Goal: Information Seeking & Learning: Learn about a topic

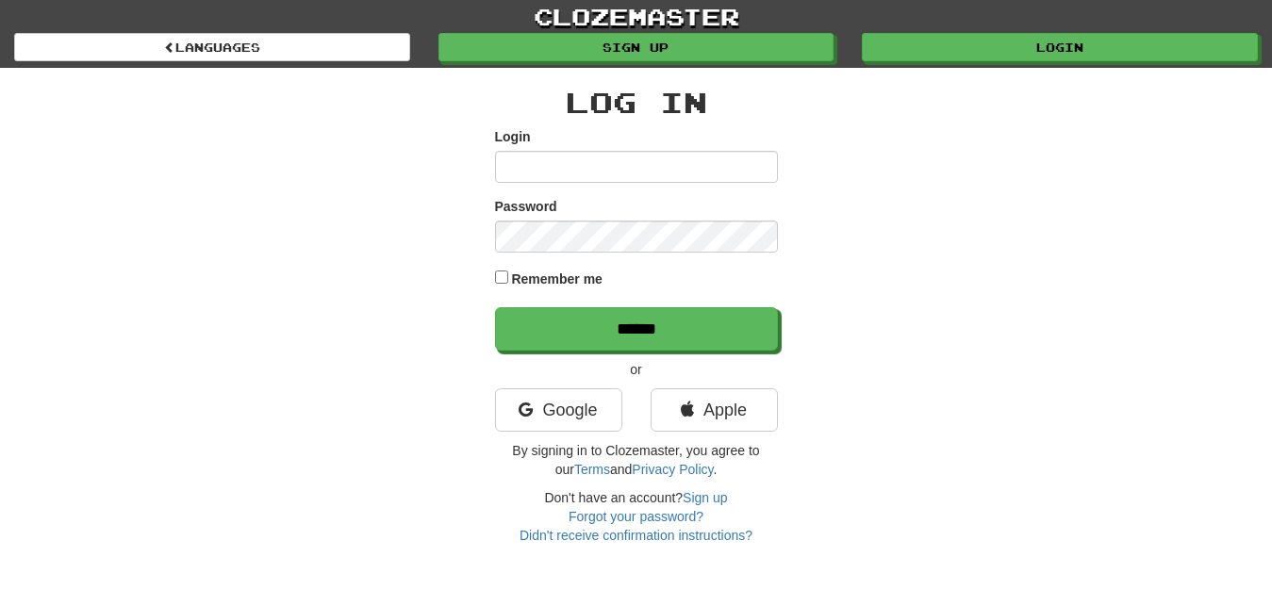
click at [507, 169] on input "Login" at bounding box center [636, 167] width 283 height 32
type input "*********"
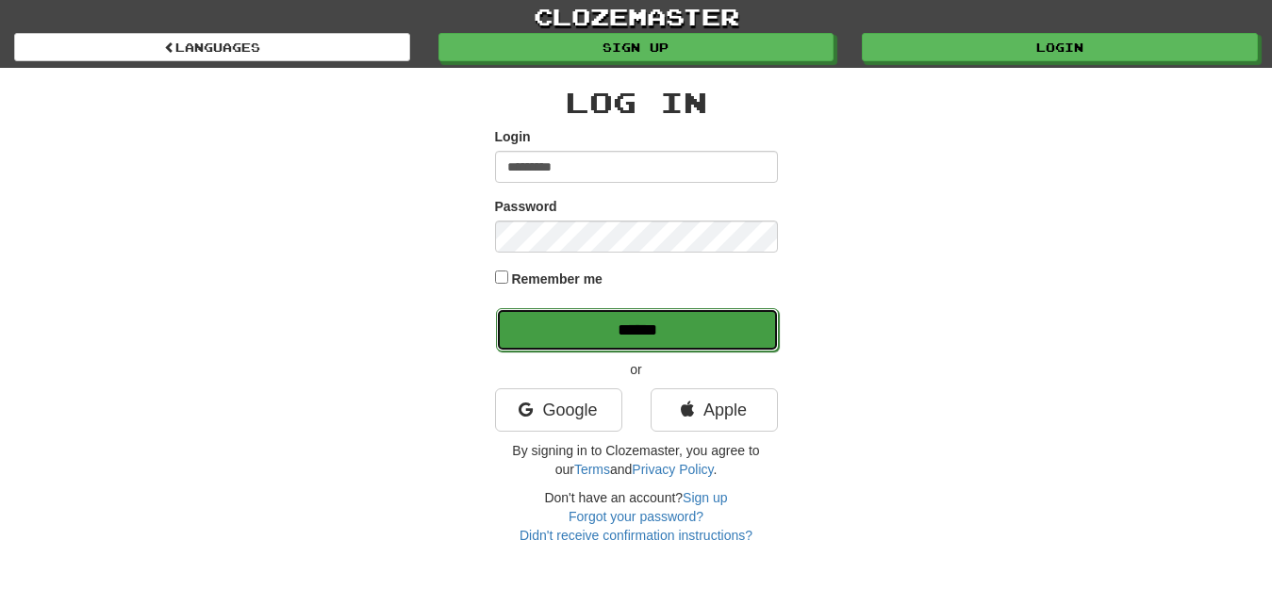
click at [733, 328] on input "******" at bounding box center [637, 329] width 283 height 43
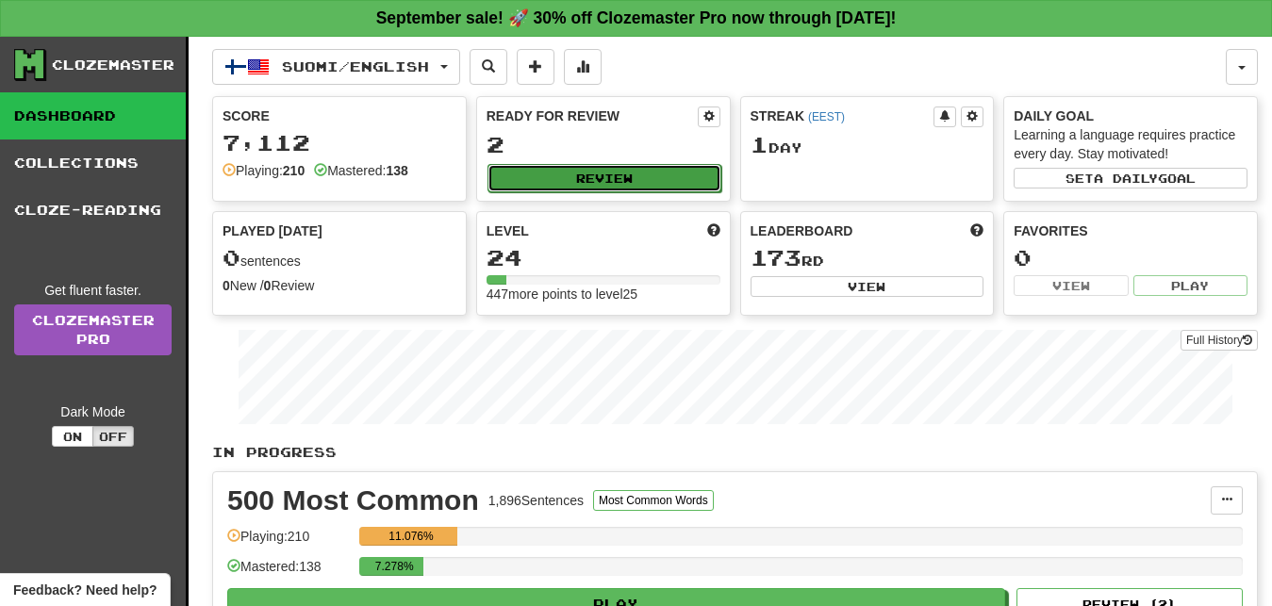
click at [671, 180] on button "Review" at bounding box center [604, 178] width 234 height 28
select select "**"
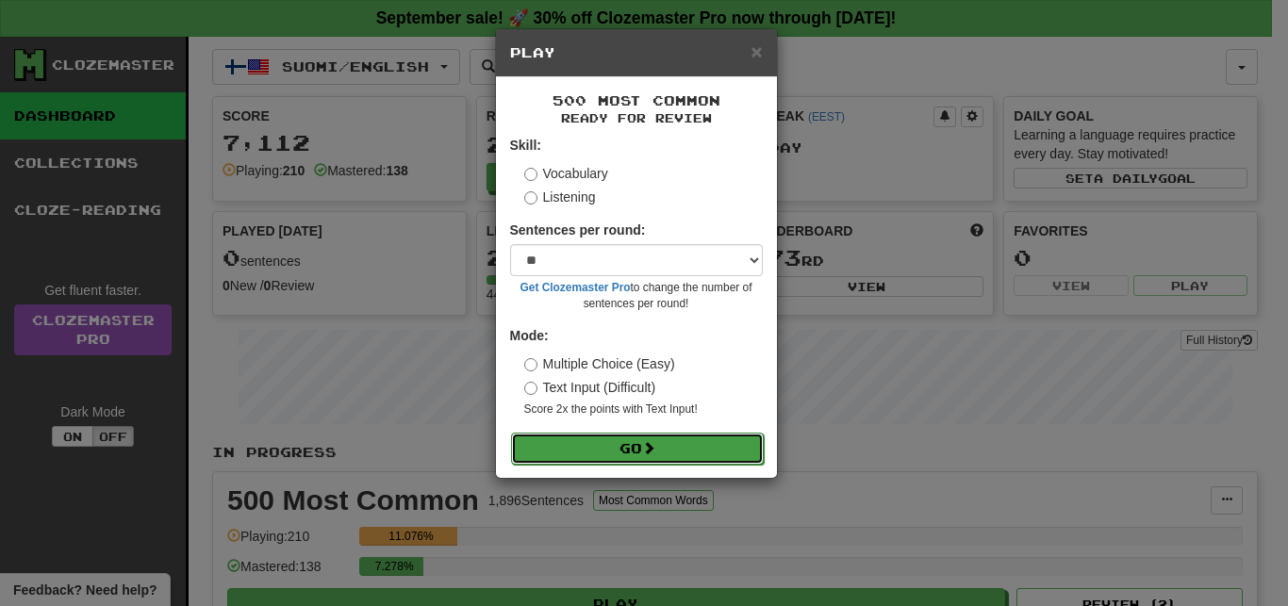
click at [710, 445] on button "Go" at bounding box center [637, 449] width 253 height 32
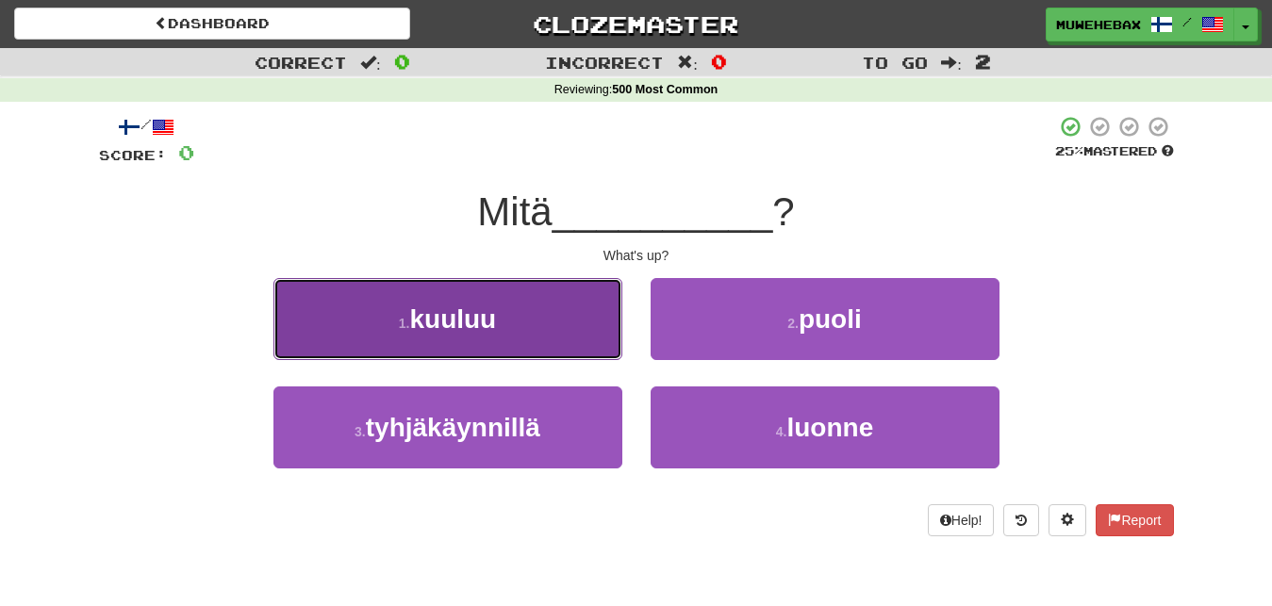
click at [574, 328] on button "1 . kuuluu" at bounding box center [447, 319] width 349 height 82
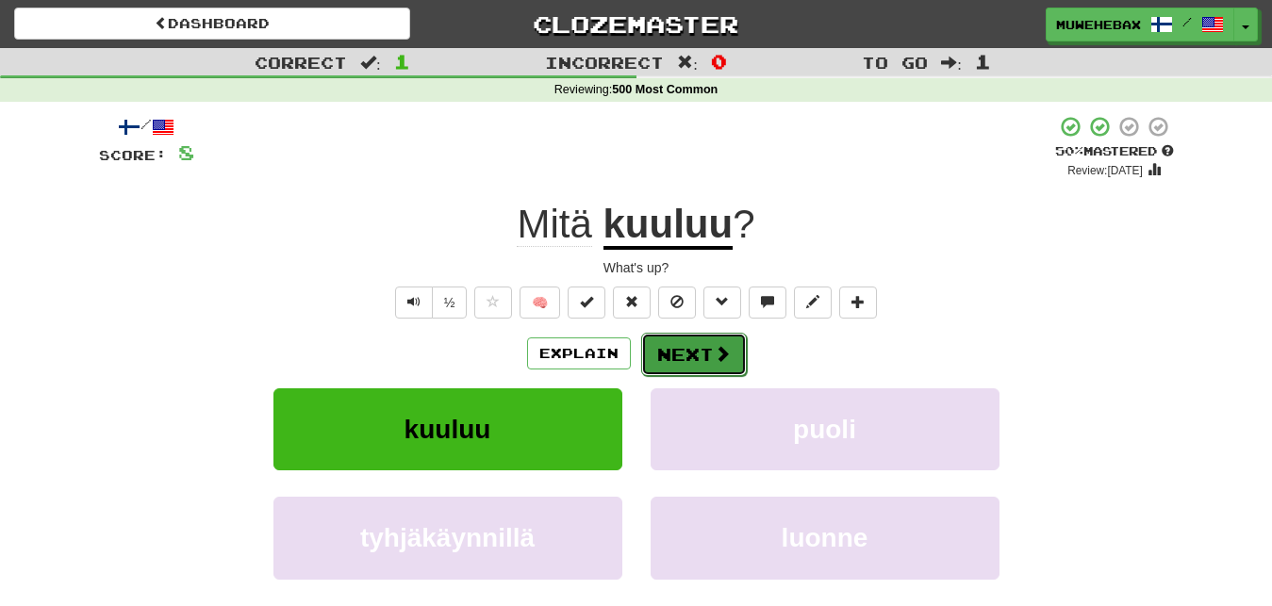
click at [688, 338] on button "Next" at bounding box center [694, 354] width 106 height 43
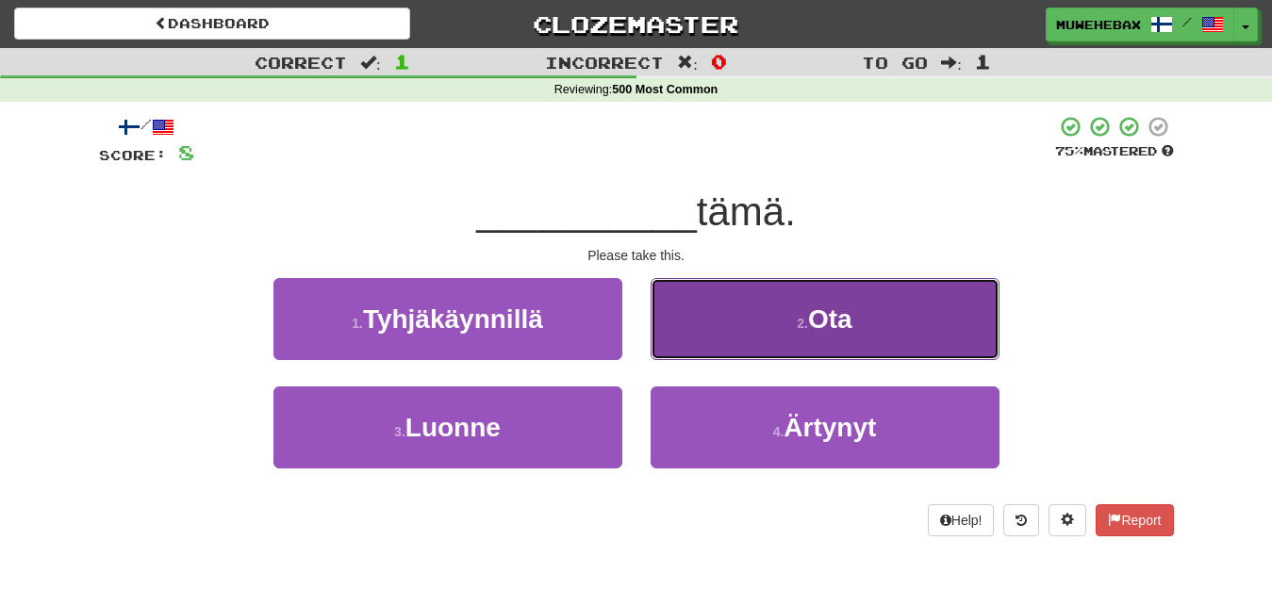
click at [696, 332] on button "2 . Ota" at bounding box center [825, 319] width 349 height 82
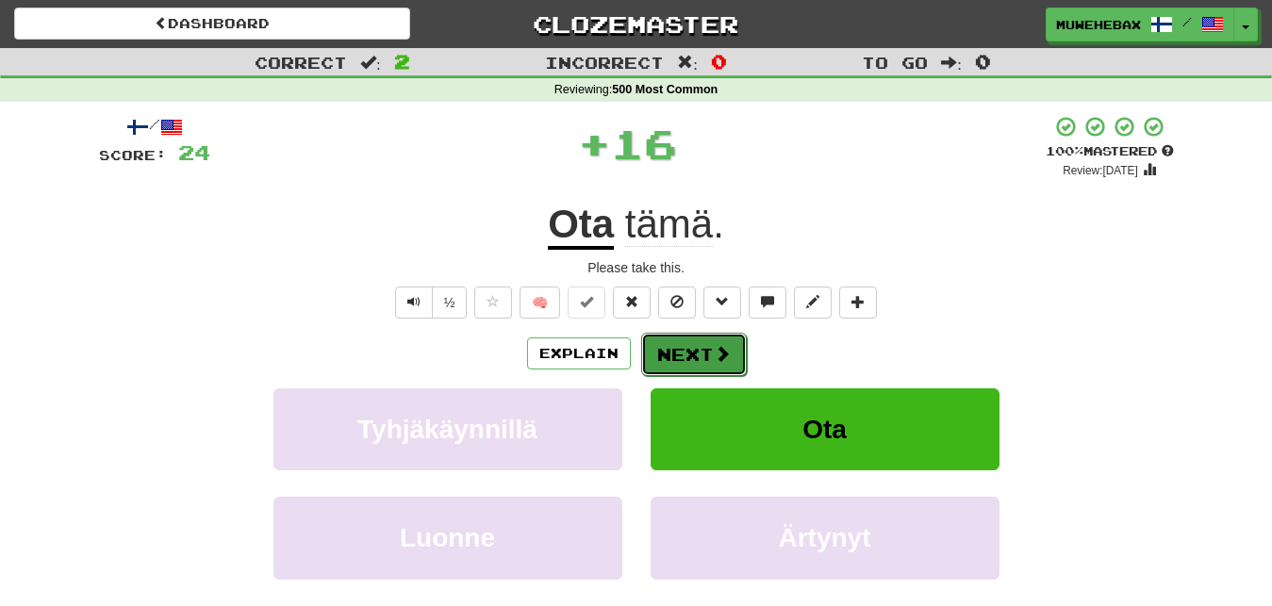
click at [687, 338] on button "Next" at bounding box center [694, 354] width 106 height 43
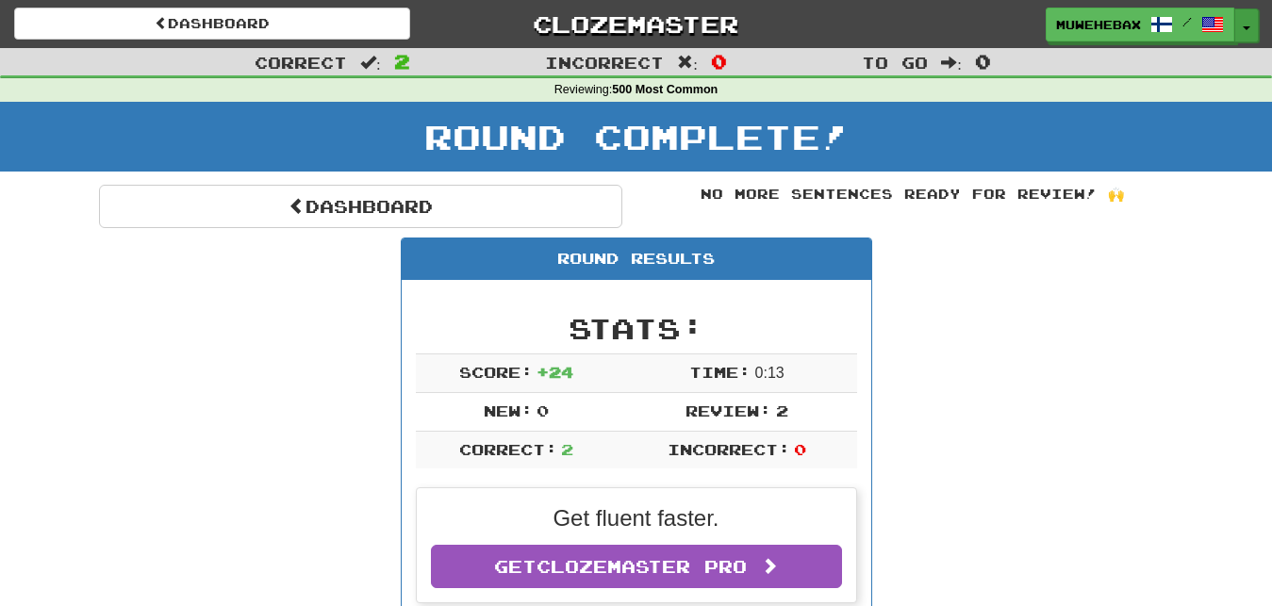
click at [1245, 30] on button "Toggle Dropdown" at bounding box center [1246, 25] width 25 height 34
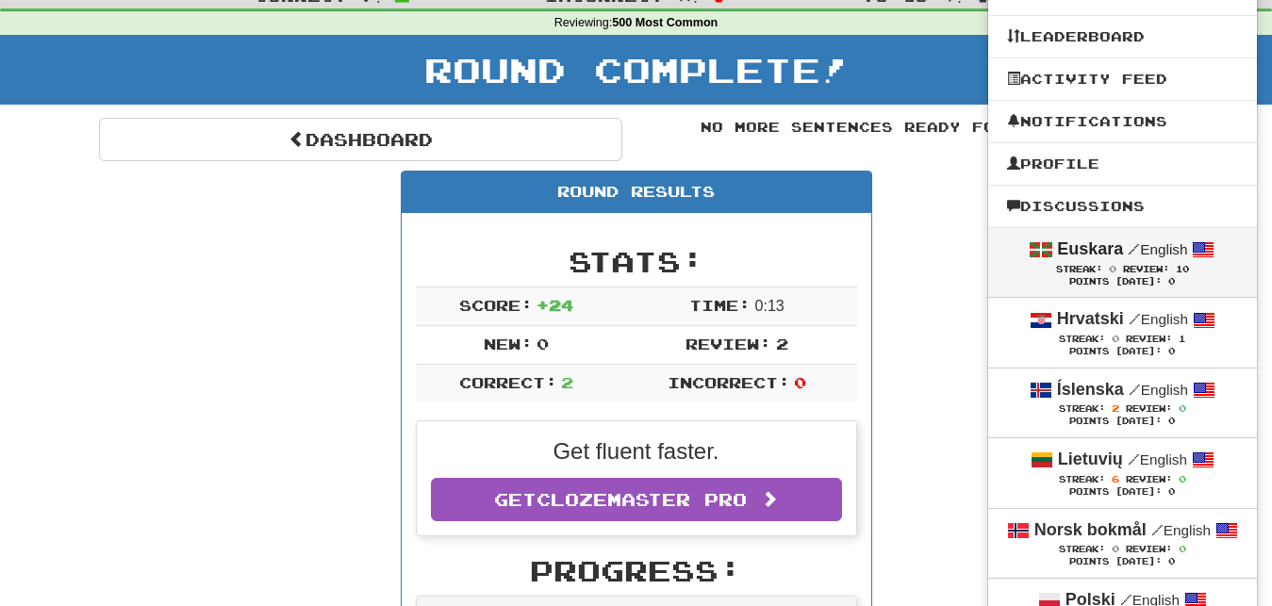
scroll to position [96, 0]
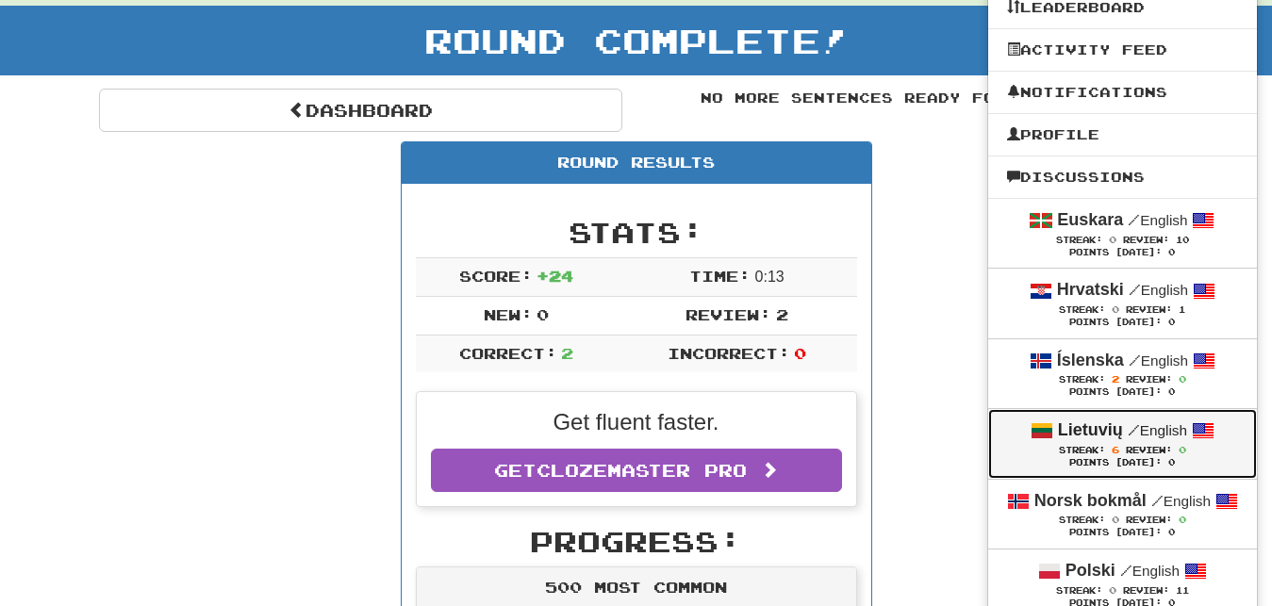
click at [1007, 438] on div "Lietuvių / English" at bounding box center [1122, 431] width 231 height 25
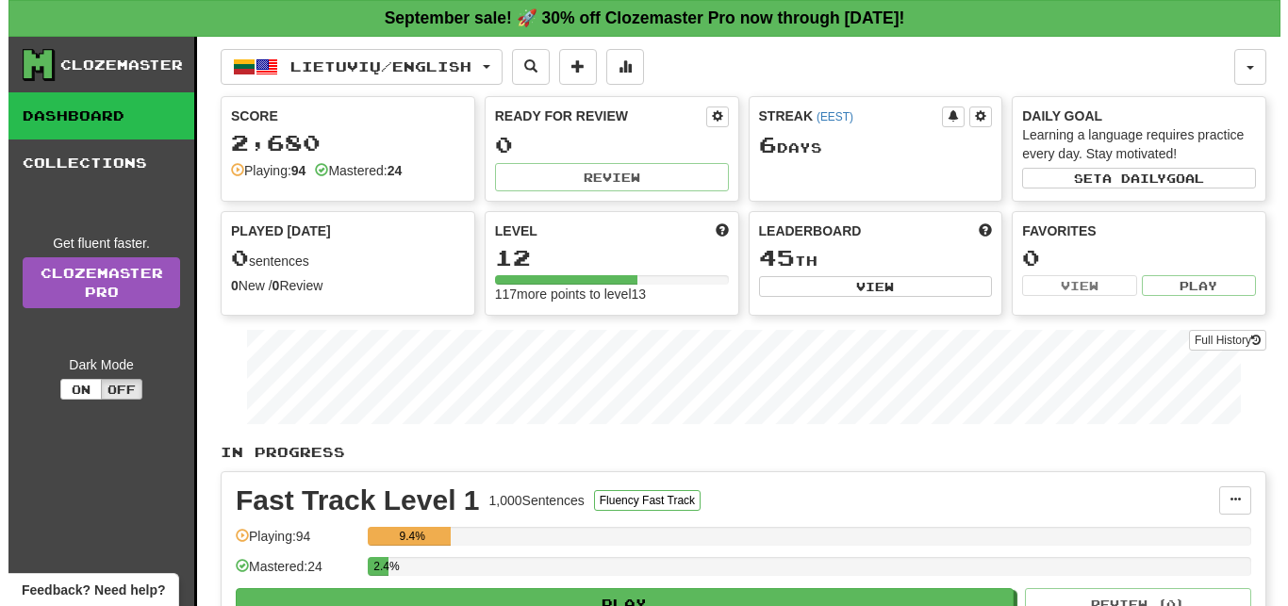
scroll to position [96, 0]
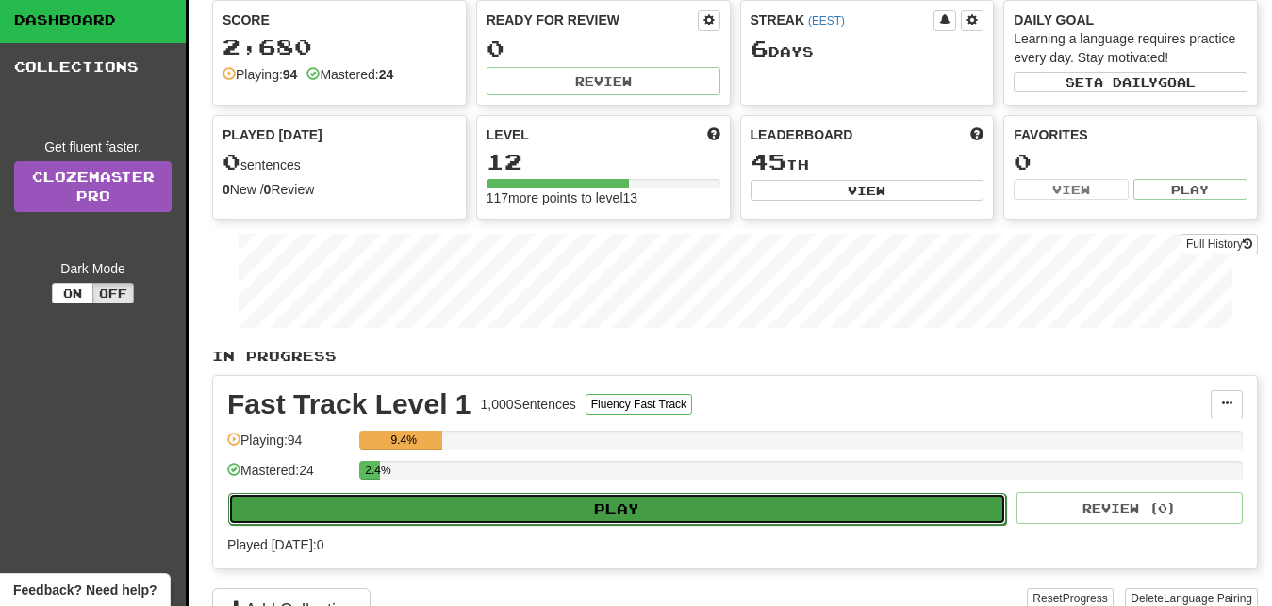
click at [843, 501] on button "Play" at bounding box center [617, 509] width 778 height 32
select select "**"
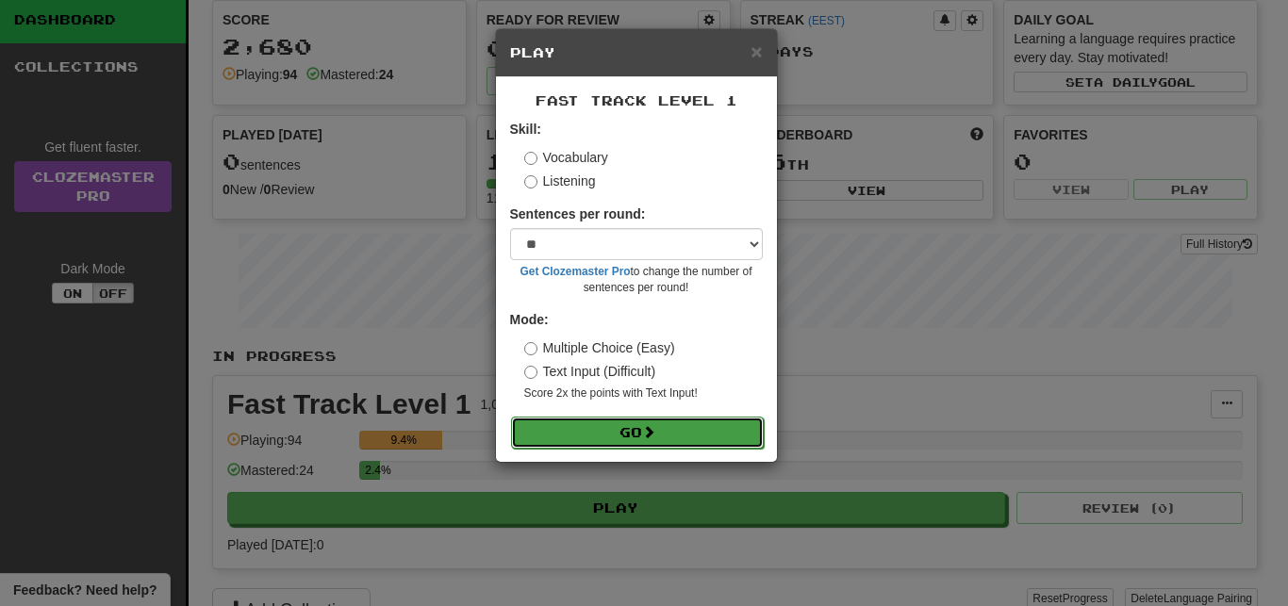
click at [734, 429] on button "Go" at bounding box center [637, 433] width 253 height 32
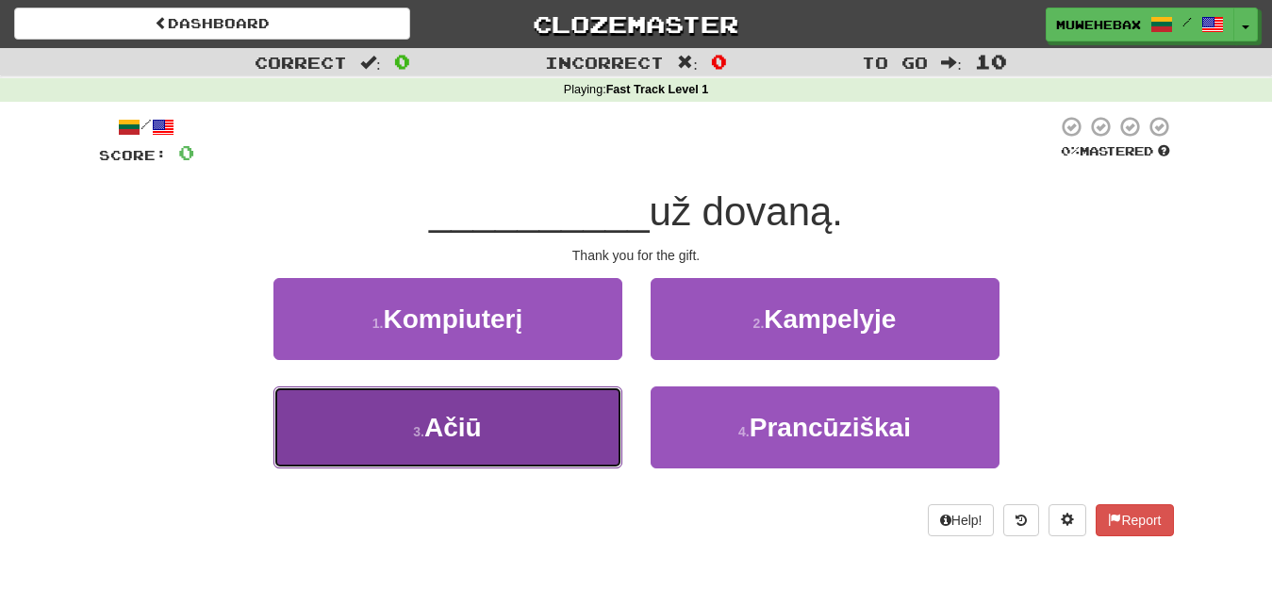
click at [579, 422] on button "3 . [GEOGRAPHIC_DATA]" at bounding box center [447, 428] width 349 height 82
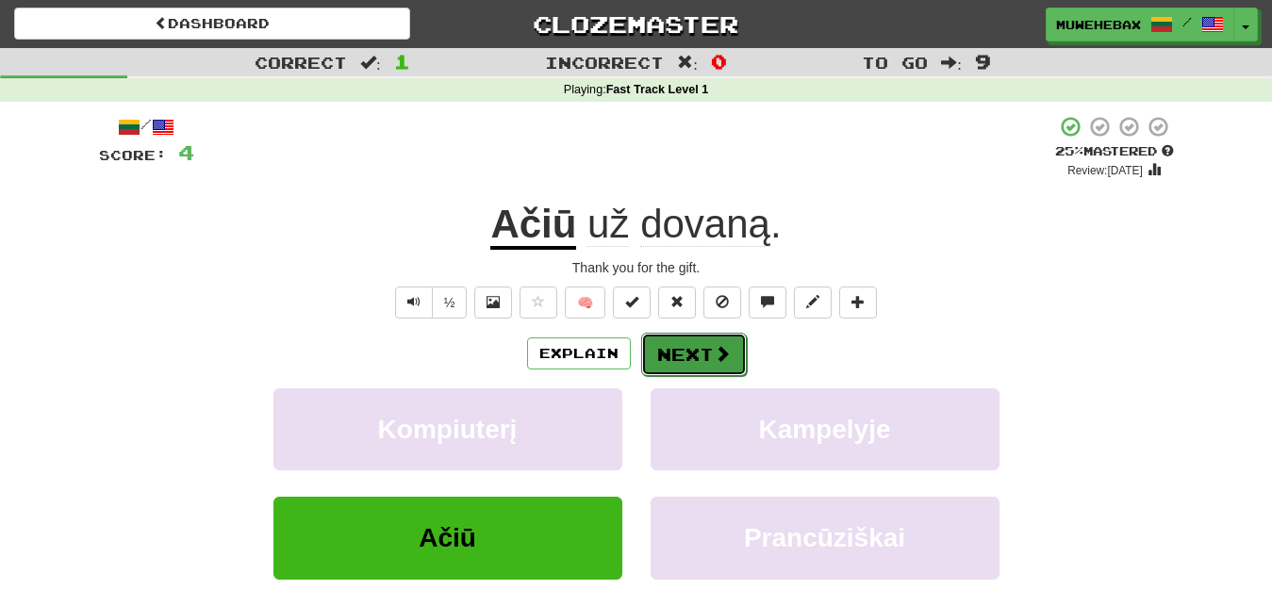
click at [689, 336] on button "Next" at bounding box center [694, 354] width 106 height 43
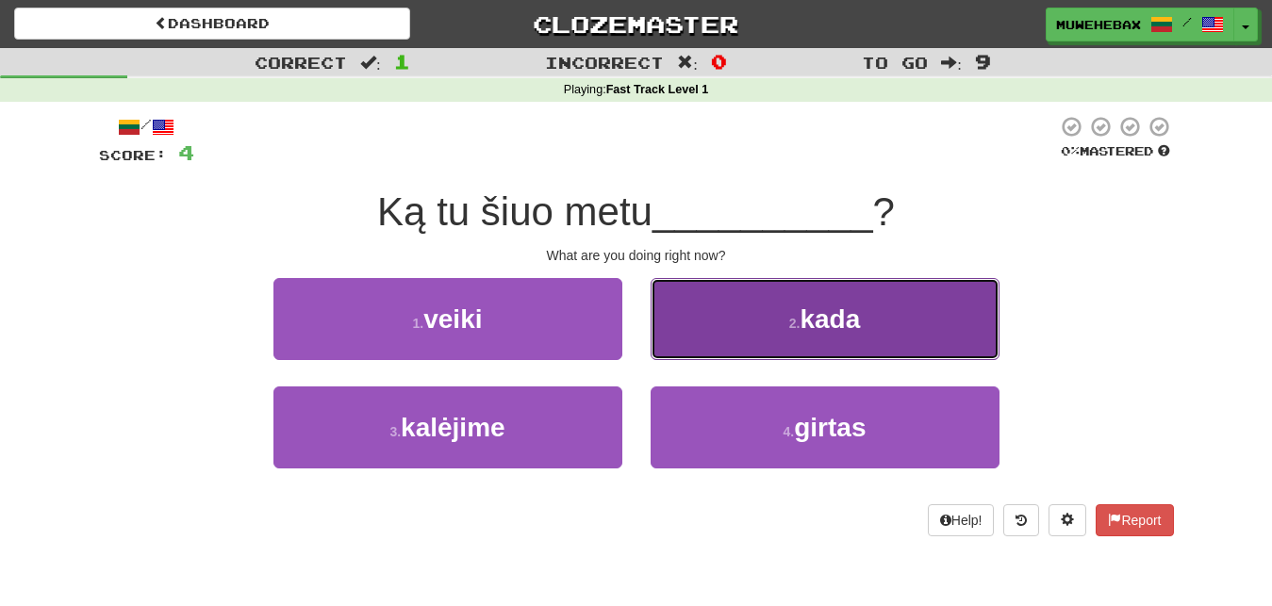
click at [701, 331] on button "2 . kada" at bounding box center [825, 319] width 349 height 82
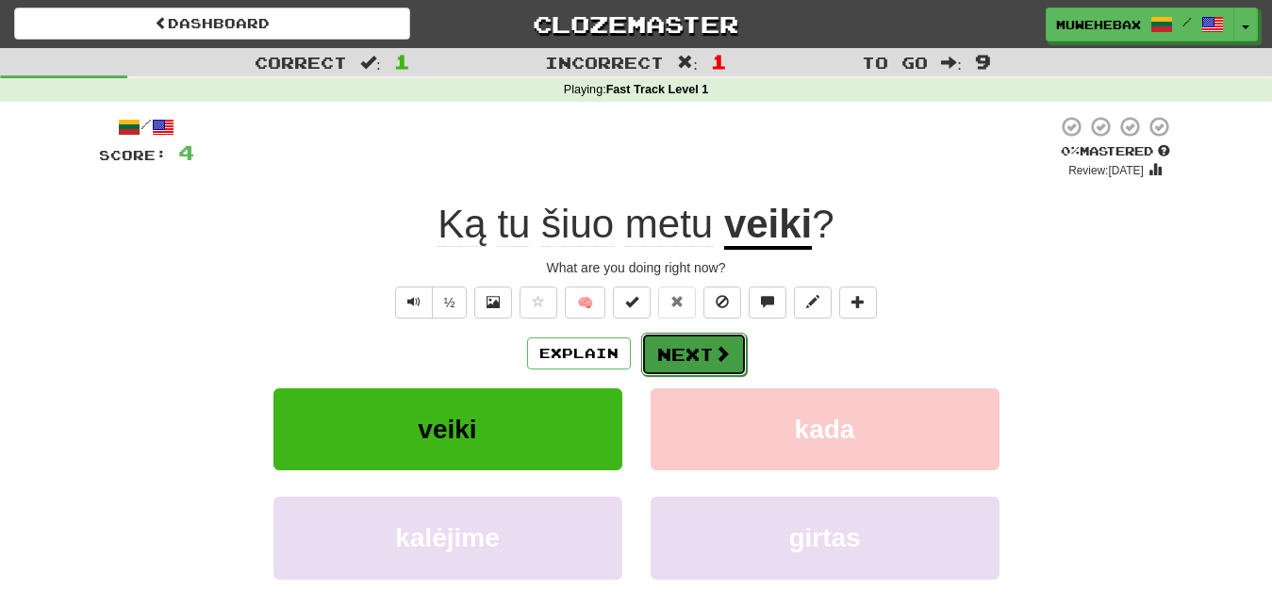
click at [687, 339] on button "Next" at bounding box center [694, 354] width 106 height 43
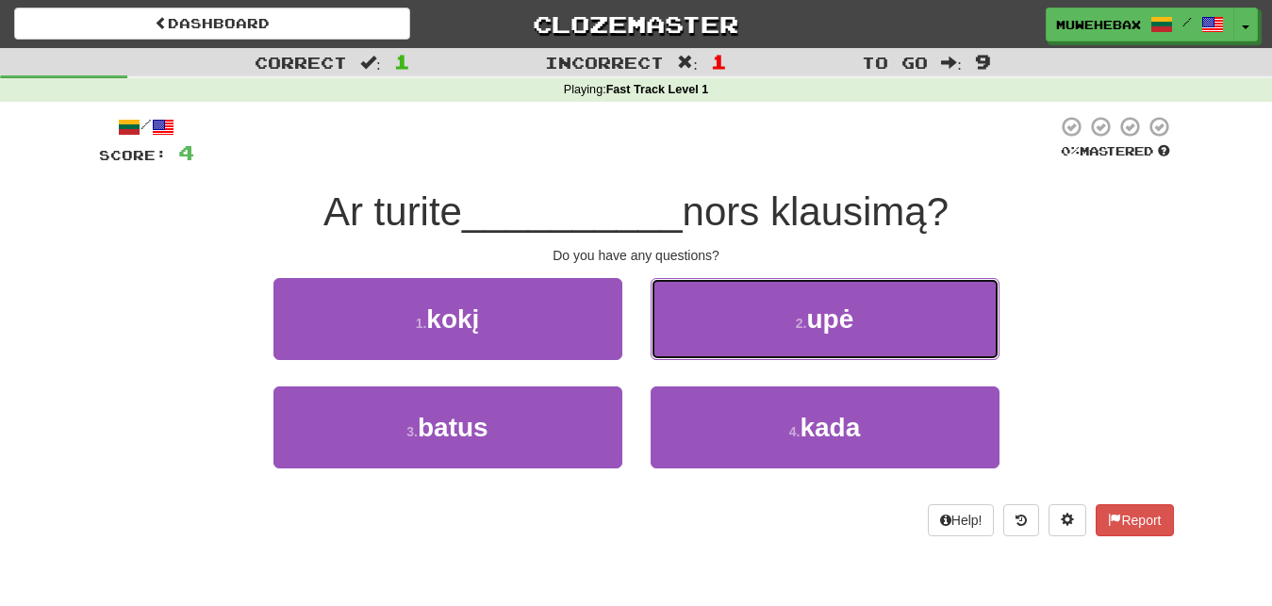
click at [687, 339] on button "2 . upė" at bounding box center [825, 319] width 349 height 82
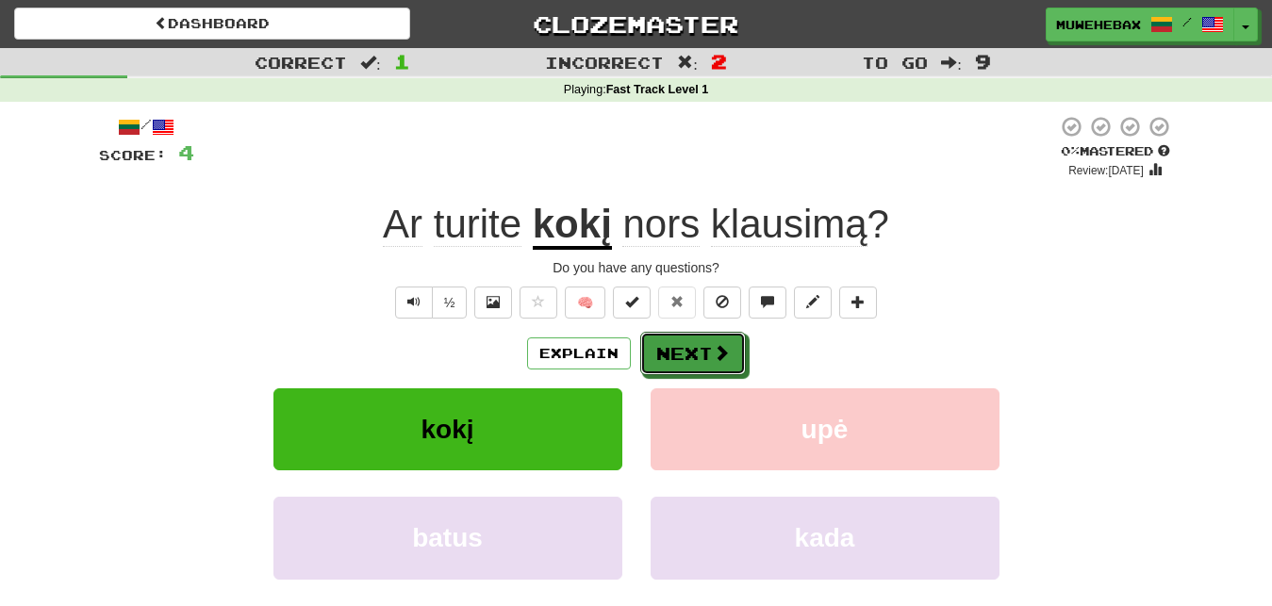
click at [687, 339] on button "Next" at bounding box center [693, 353] width 106 height 43
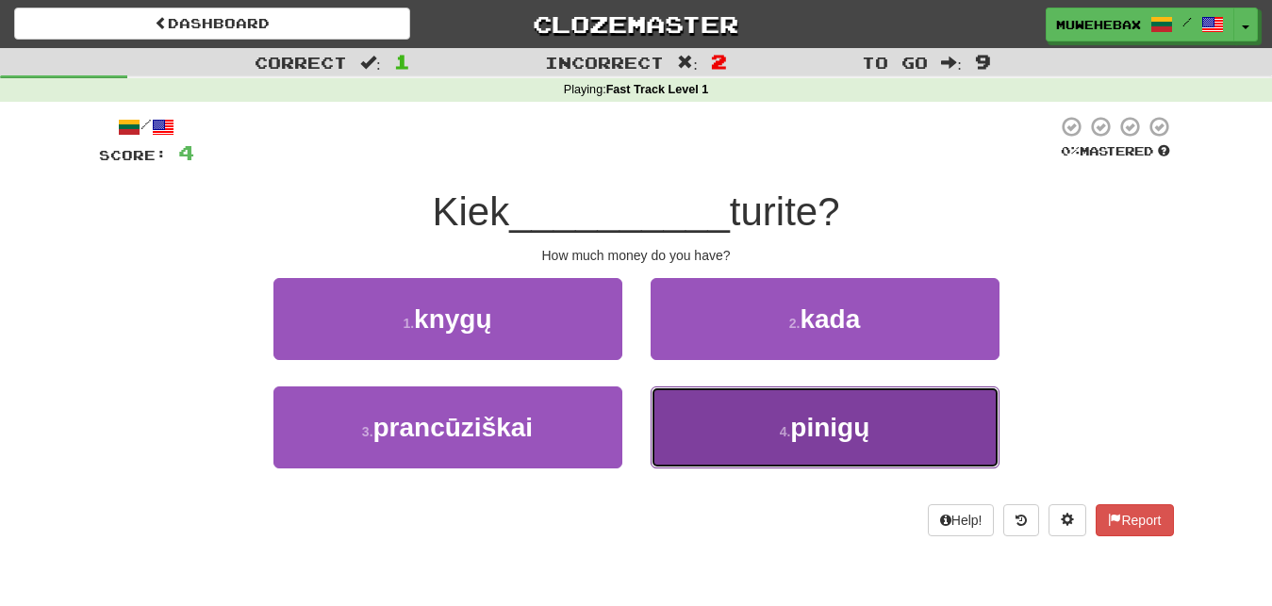
click at [724, 436] on button "4 . pinigų" at bounding box center [825, 428] width 349 height 82
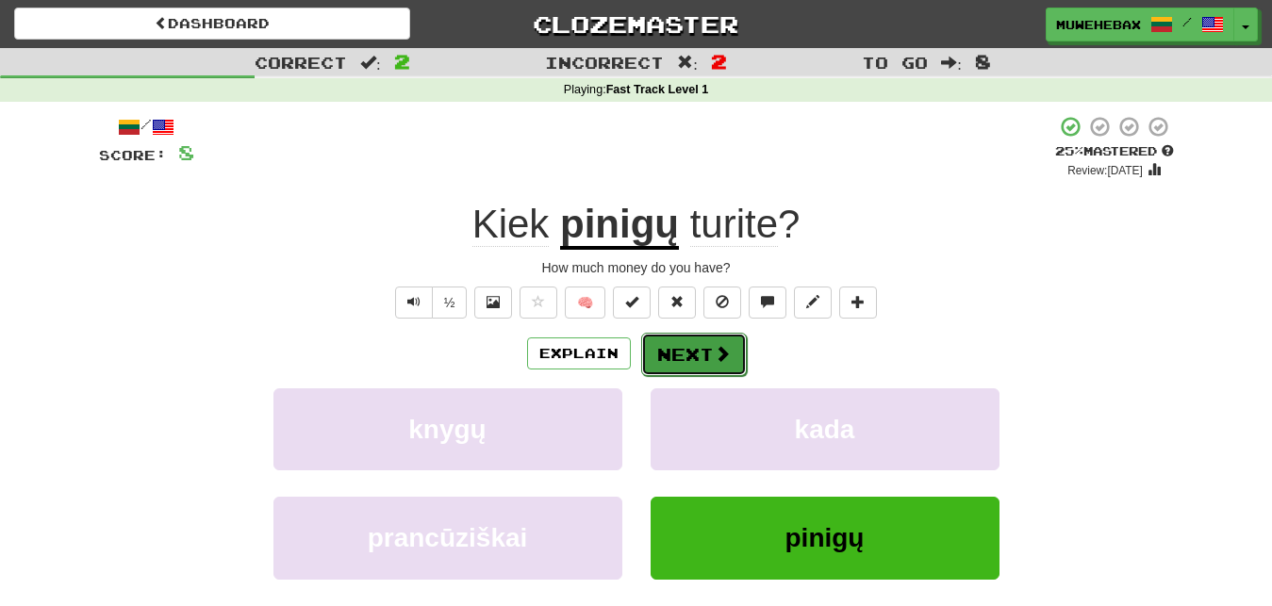
click at [688, 338] on button "Next" at bounding box center [694, 354] width 106 height 43
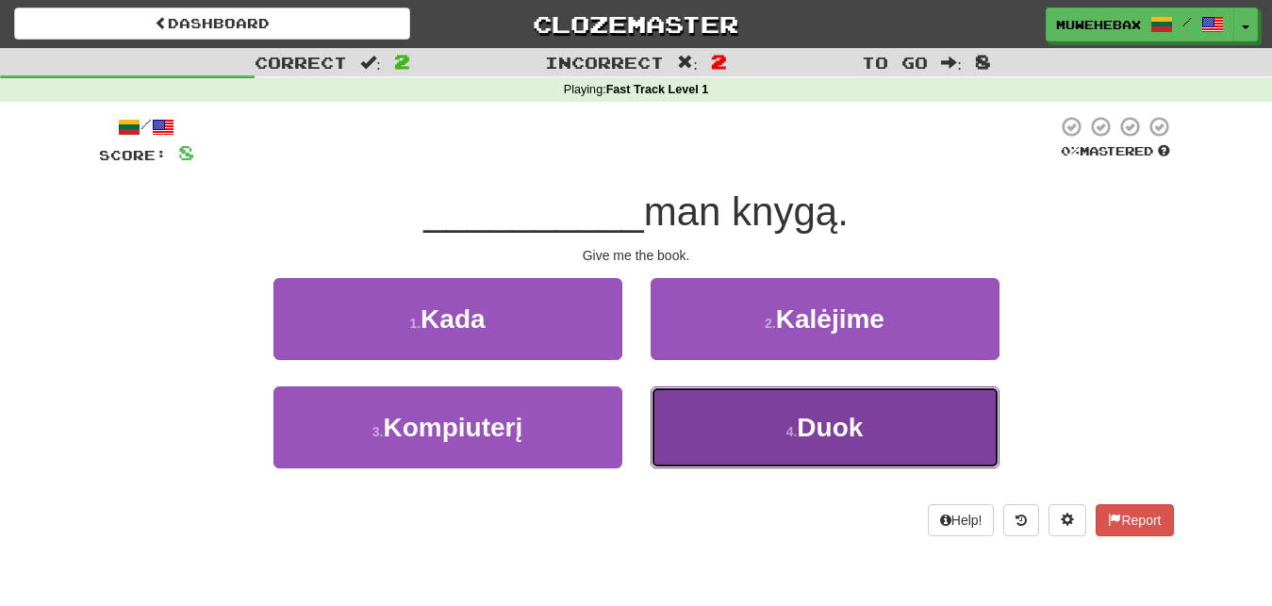
click at [710, 424] on button "4 . Duok" at bounding box center [825, 428] width 349 height 82
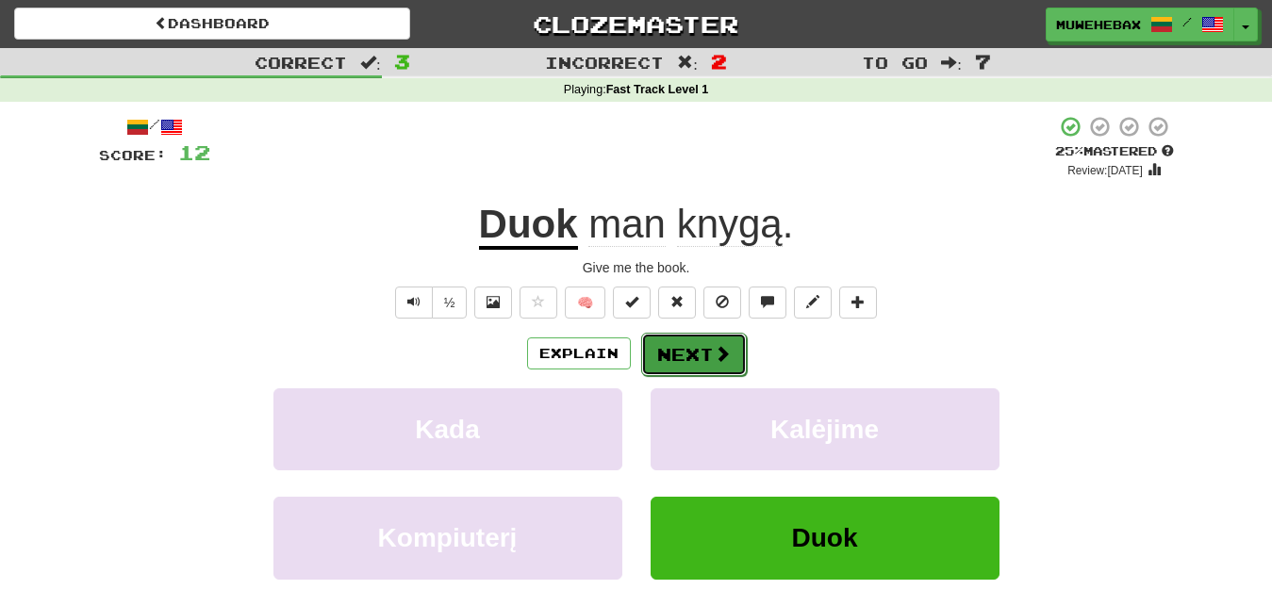
click at [685, 338] on button "Next" at bounding box center [694, 354] width 106 height 43
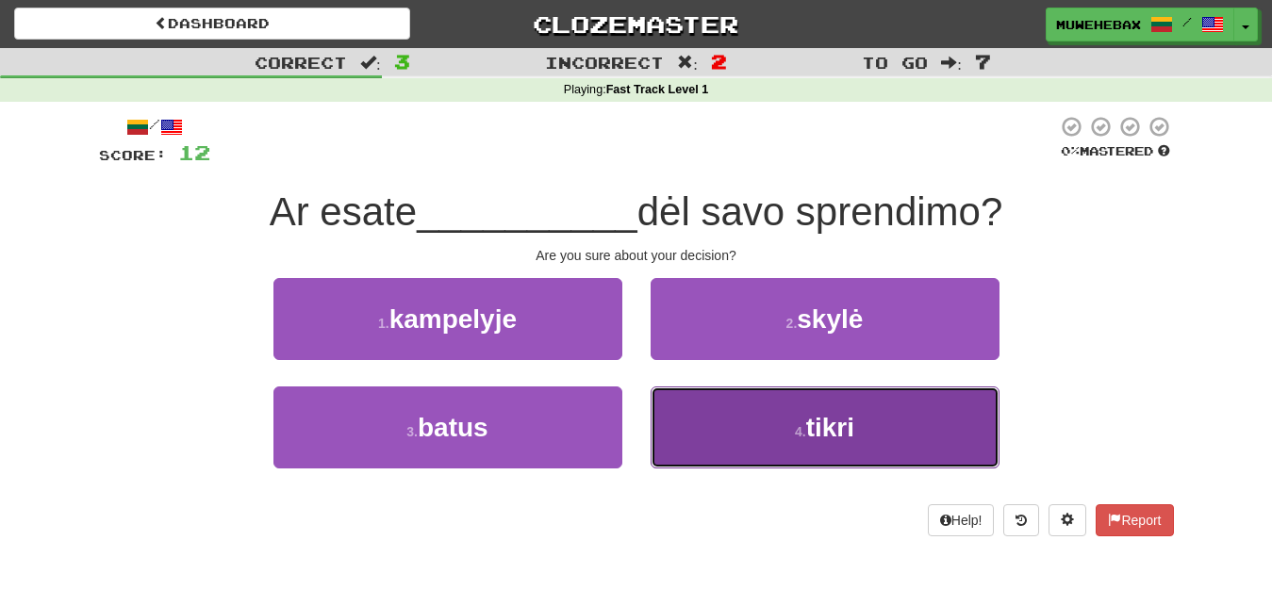
click at [724, 431] on button "4 . tikri" at bounding box center [825, 428] width 349 height 82
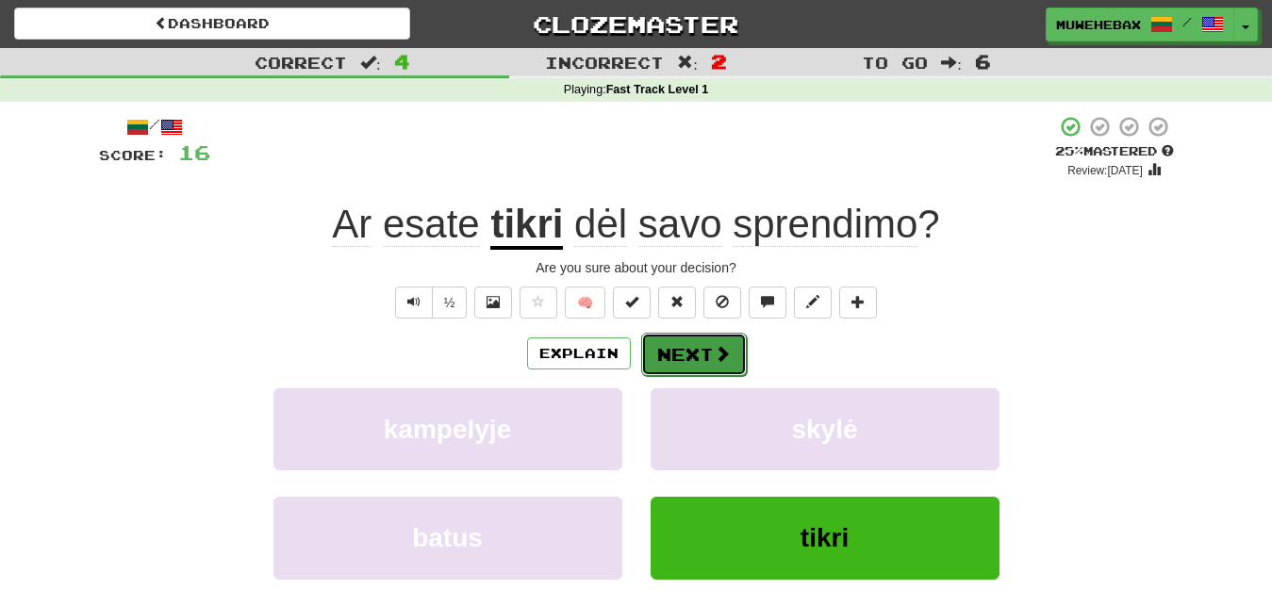
click at [684, 338] on button "Next" at bounding box center [694, 354] width 106 height 43
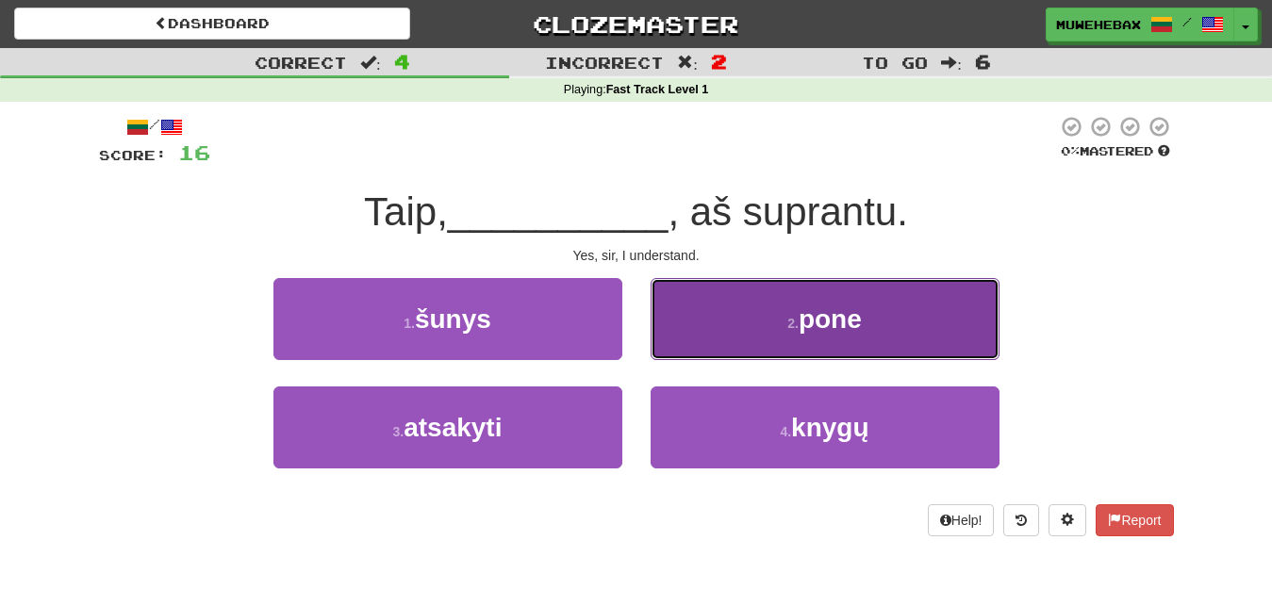
click at [692, 331] on button "2 . pone" at bounding box center [825, 319] width 349 height 82
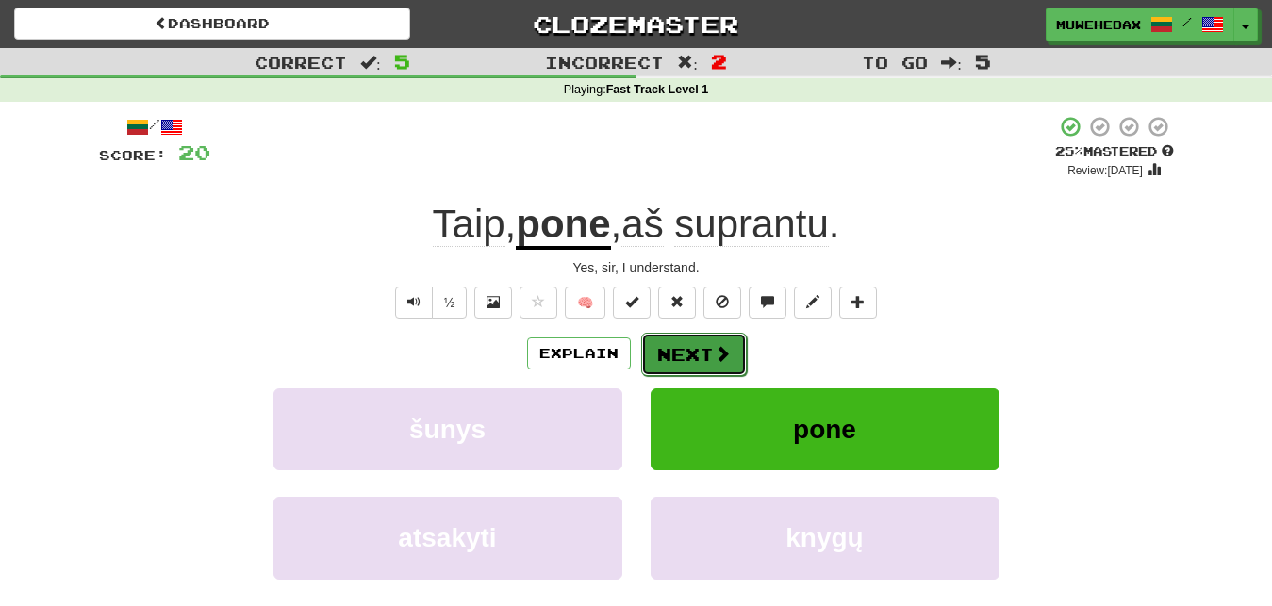
click at [689, 338] on button "Next" at bounding box center [694, 354] width 106 height 43
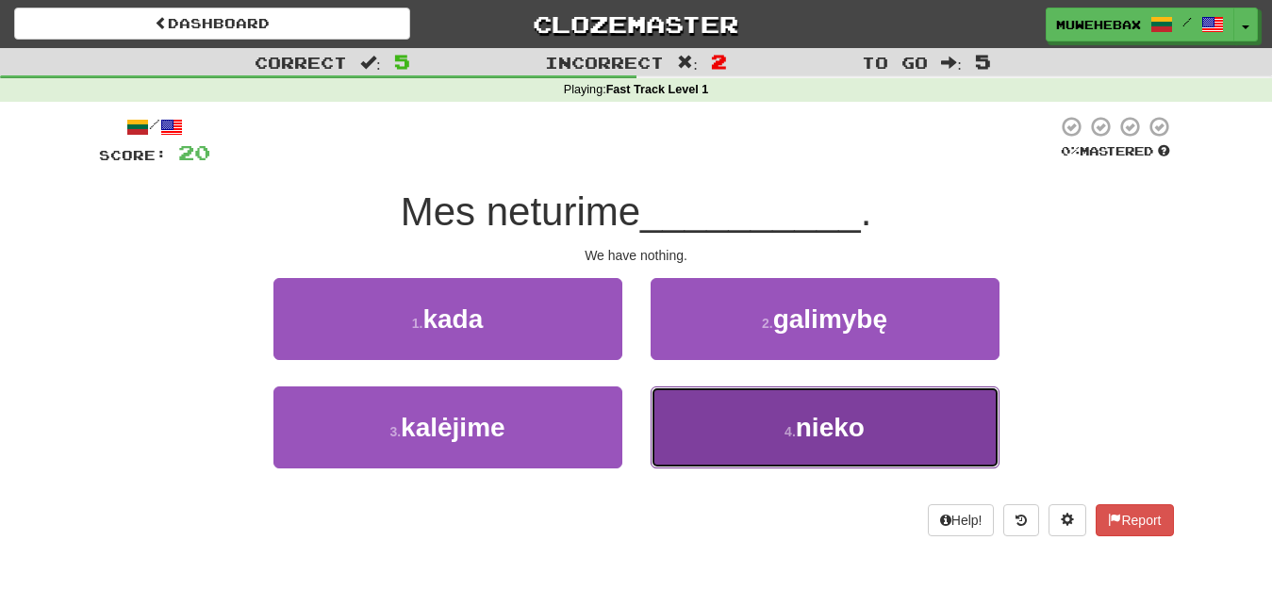
click at [705, 419] on button "4 . nieko" at bounding box center [825, 428] width 349 height 82
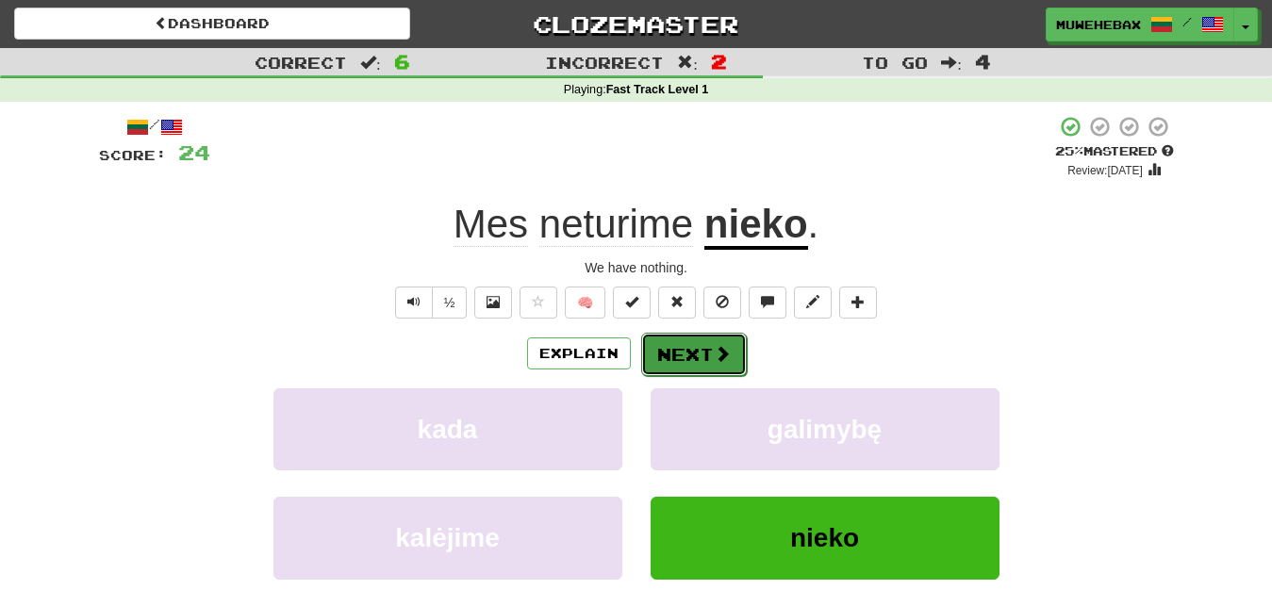
click at [687, 337] on button "Next" at bounding box center [694, 354] width 106 height 43
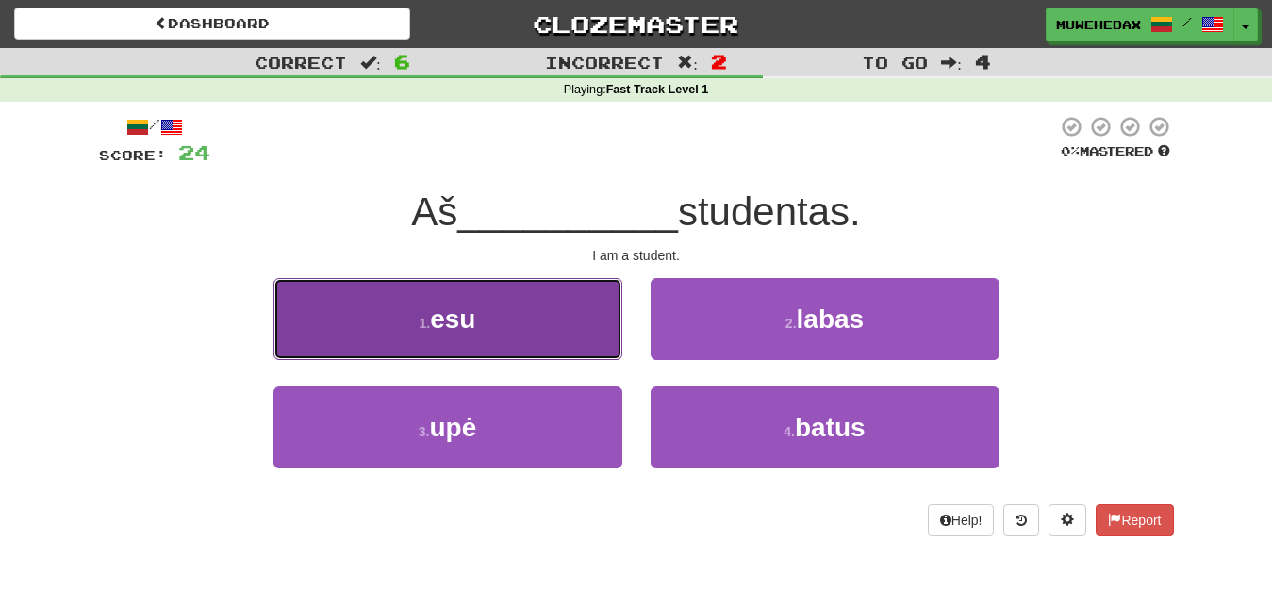
click at [580, 321] on button "1 . esu" at bounding box center [447, 319] width 349 height 82
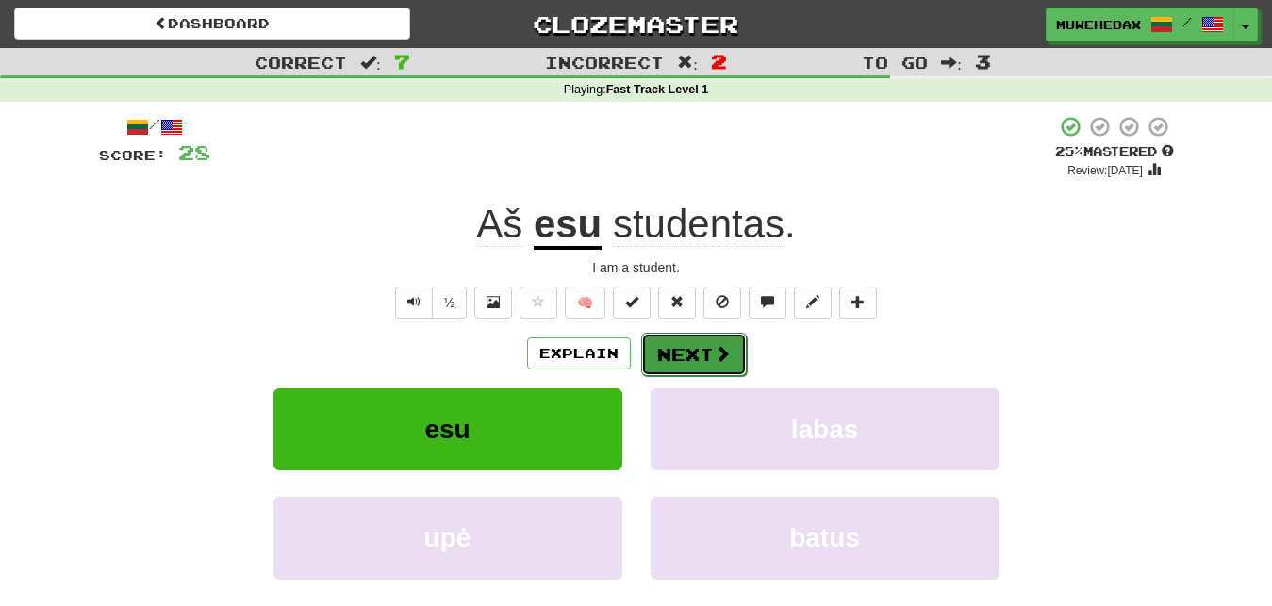
click at [687, 337] on button "Next" at bounding box center [694, 354] width 106 height 43
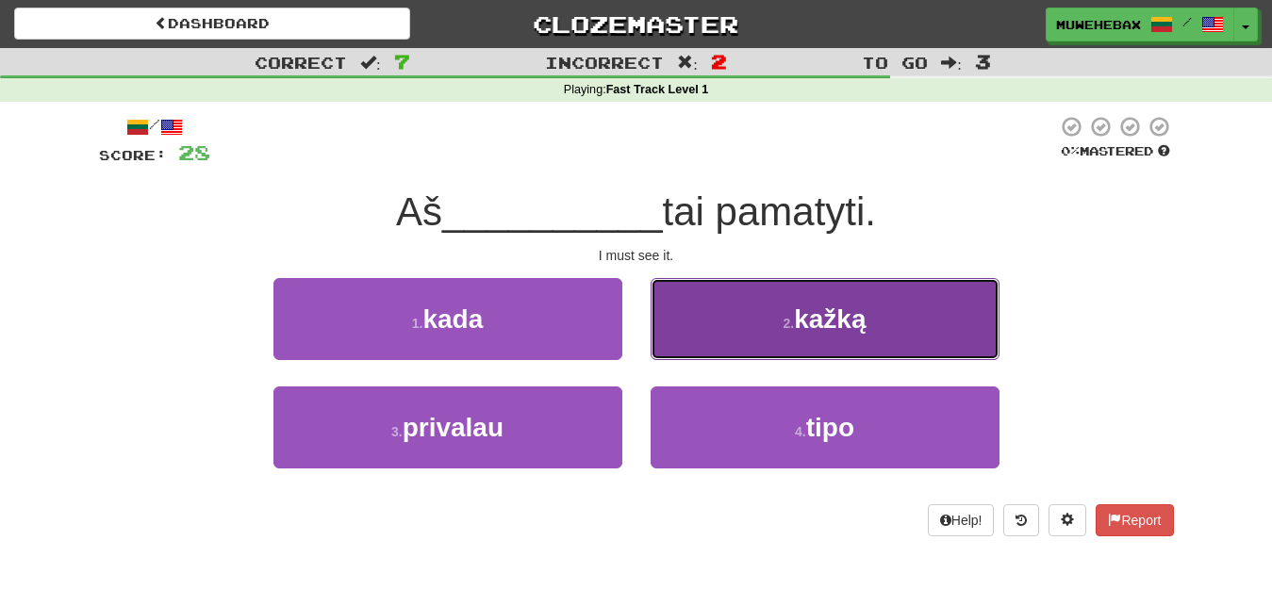
click at [713, 326] on button "2 . kažką" at bounding box center [825, 319] width 349 height 82
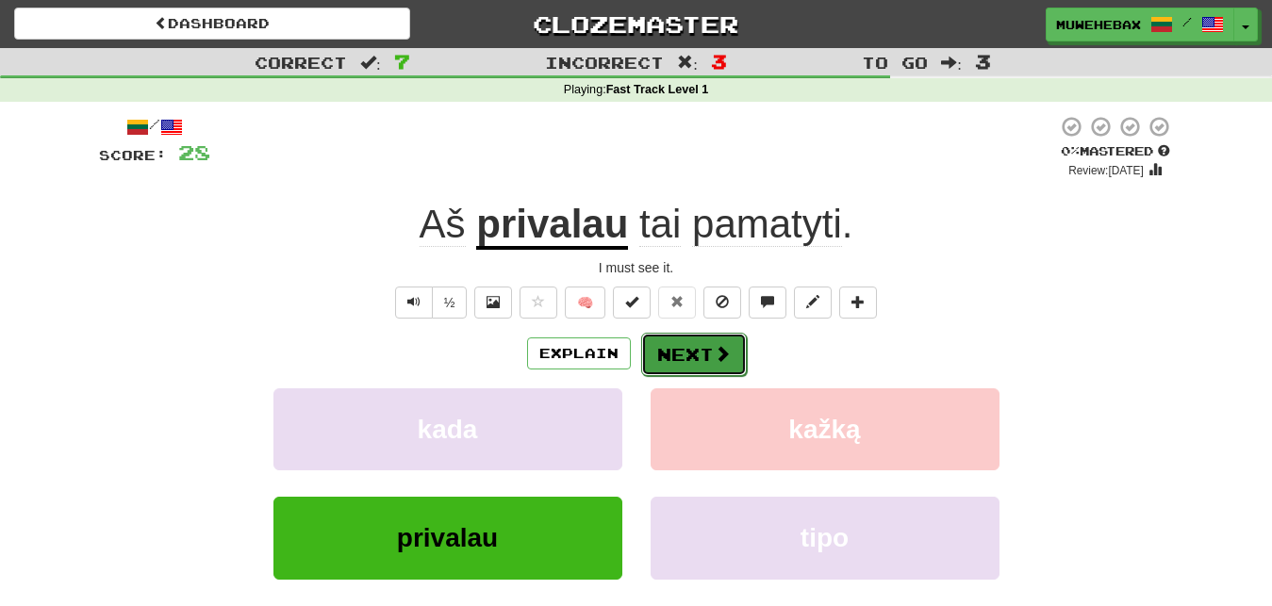
click at [684, 339] on button "Next" at bounding box center [694, 354] width 106 height 43
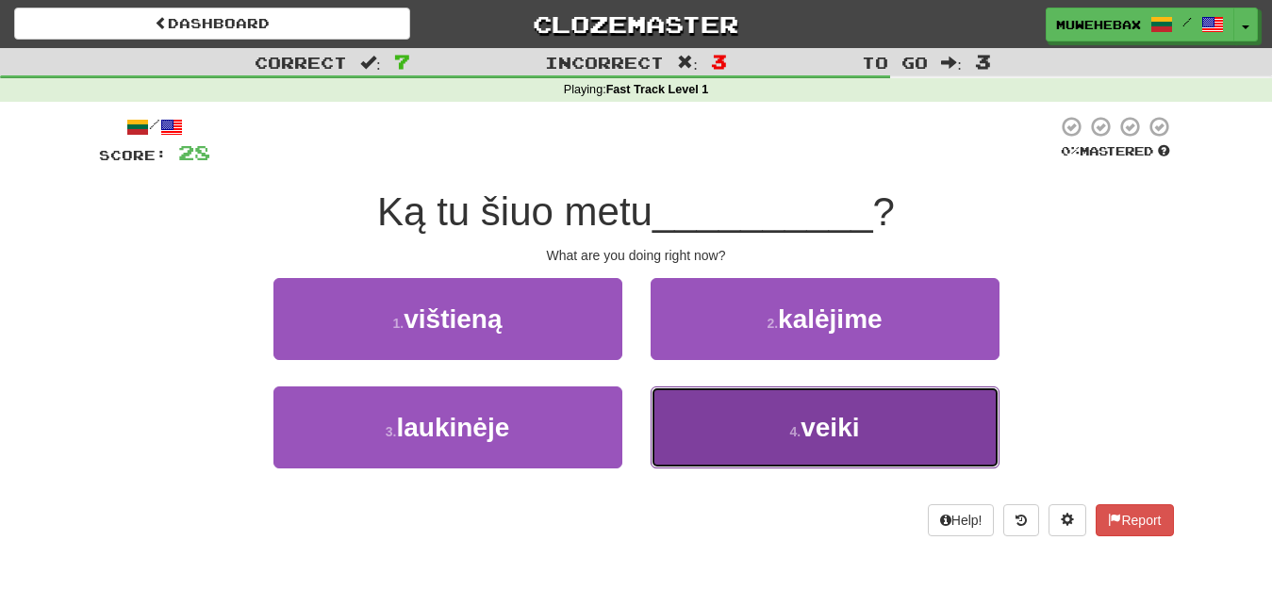
click at [724, 420] on button "4 . veiki" at bounding box center [825, 428] width 349 height 82
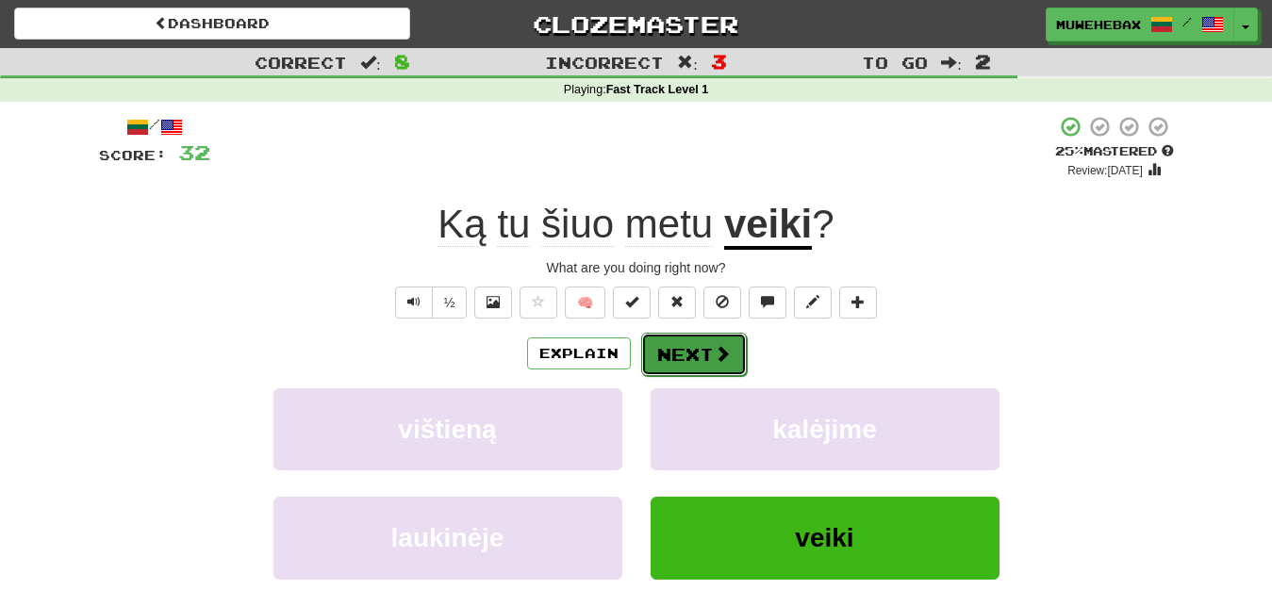
click at [686, 338] on button "Next" at bounding box center [694, 354] width 106 height 43
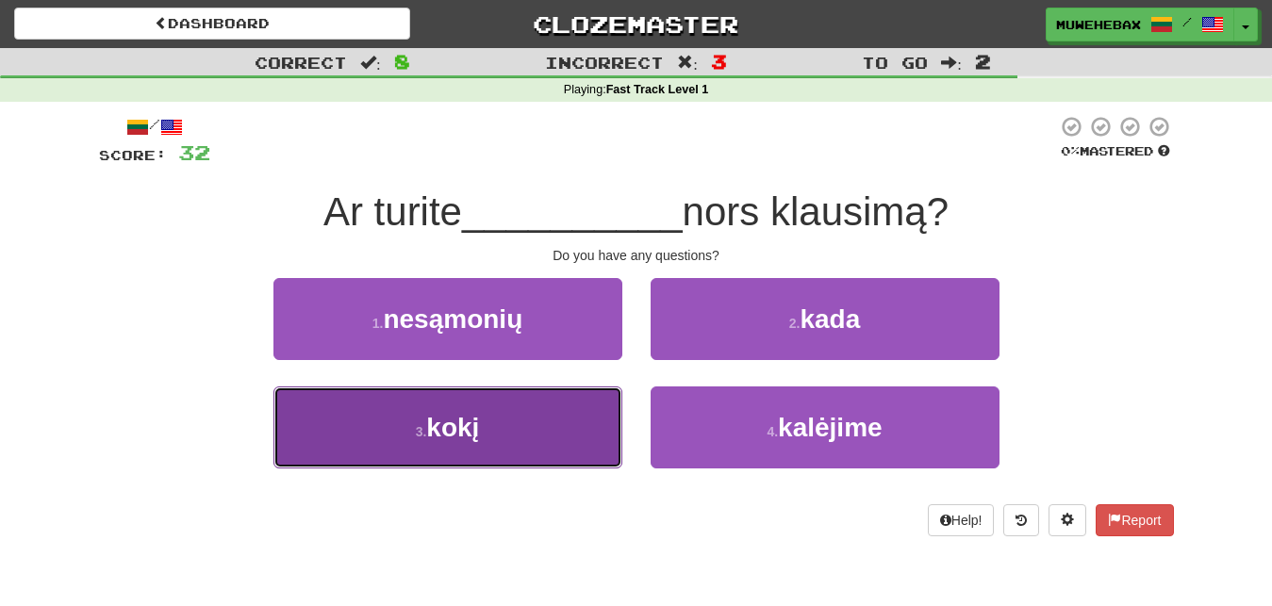
click at [594, 435] on button "3 . kokį" at bounding box center [447, 428] width 349 height 82
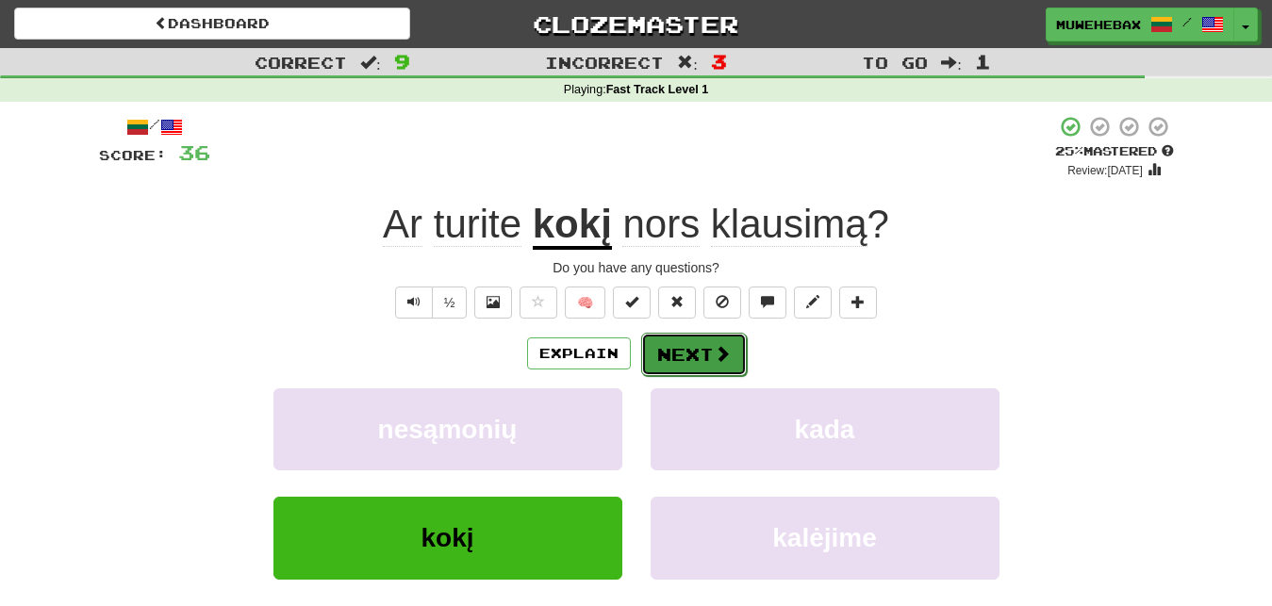
click at [687, 339] on button "Next" at bounding box center [694, 354] width 106 height 43
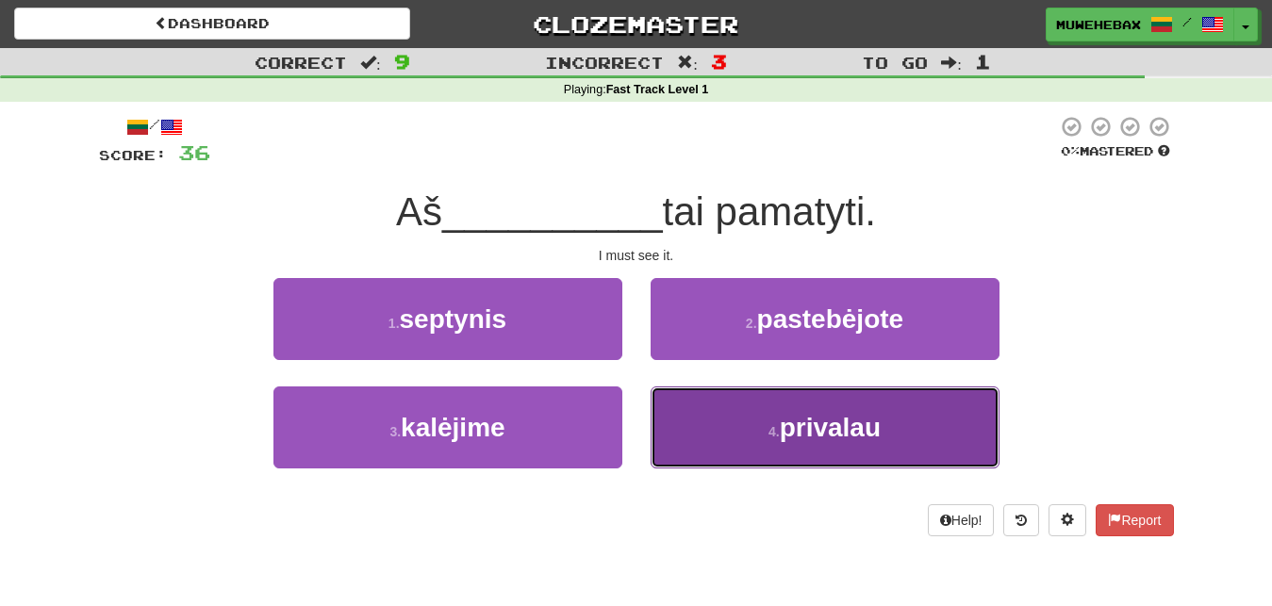
click at [707, 432] on button "4 . privalau" at bounding box center [825, 428] width 349 height 82
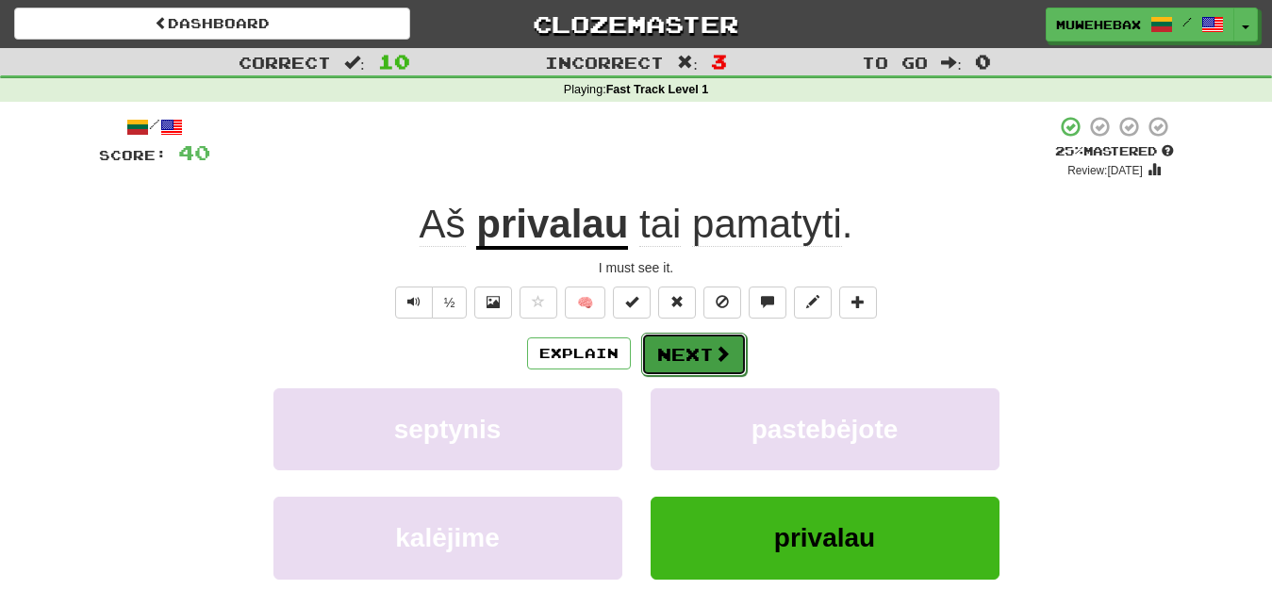
click at [687, 337] on button "Next" at bounding box center [694, 354] width 106 height 43
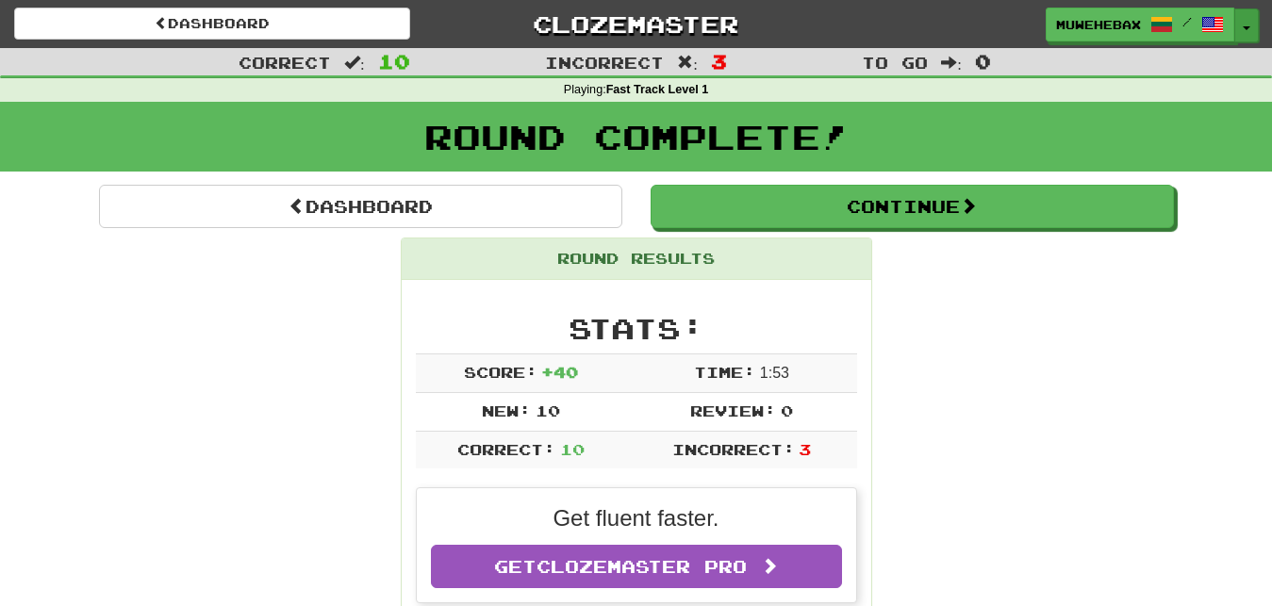
click at [1244, 29] on span "button" at bounding box center [1247, 28] width 8 height 4
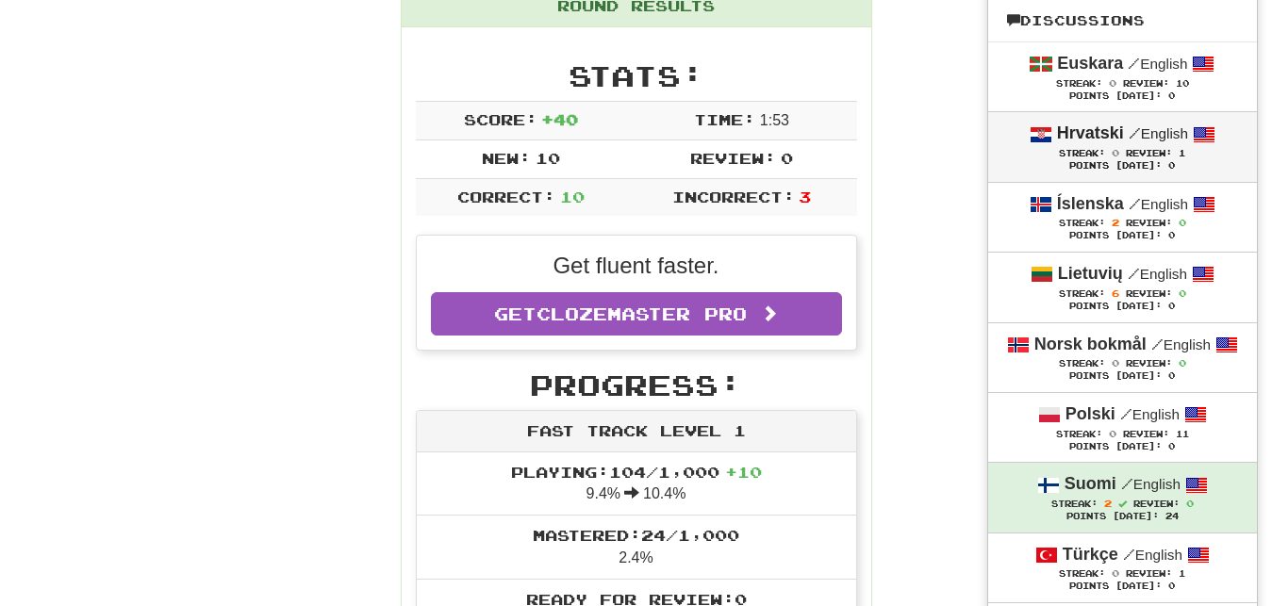
scroll to position [288, 0]
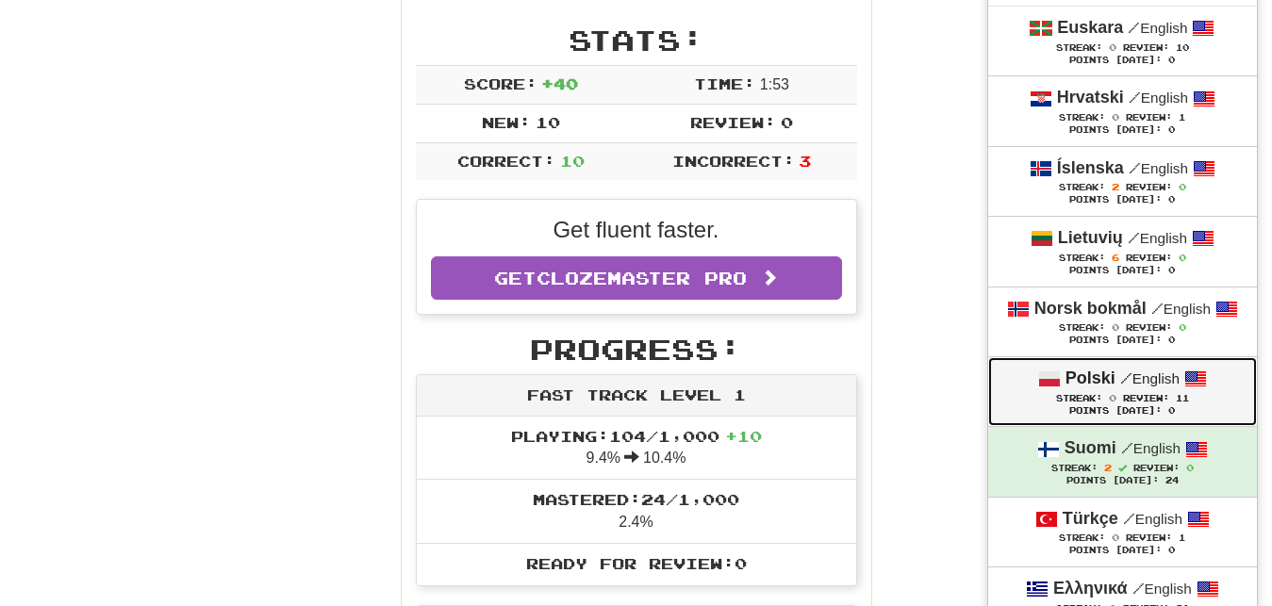
click at [1018, 387] on div "Polski / English" at bounding box center [1122, 379] width 231 height 25
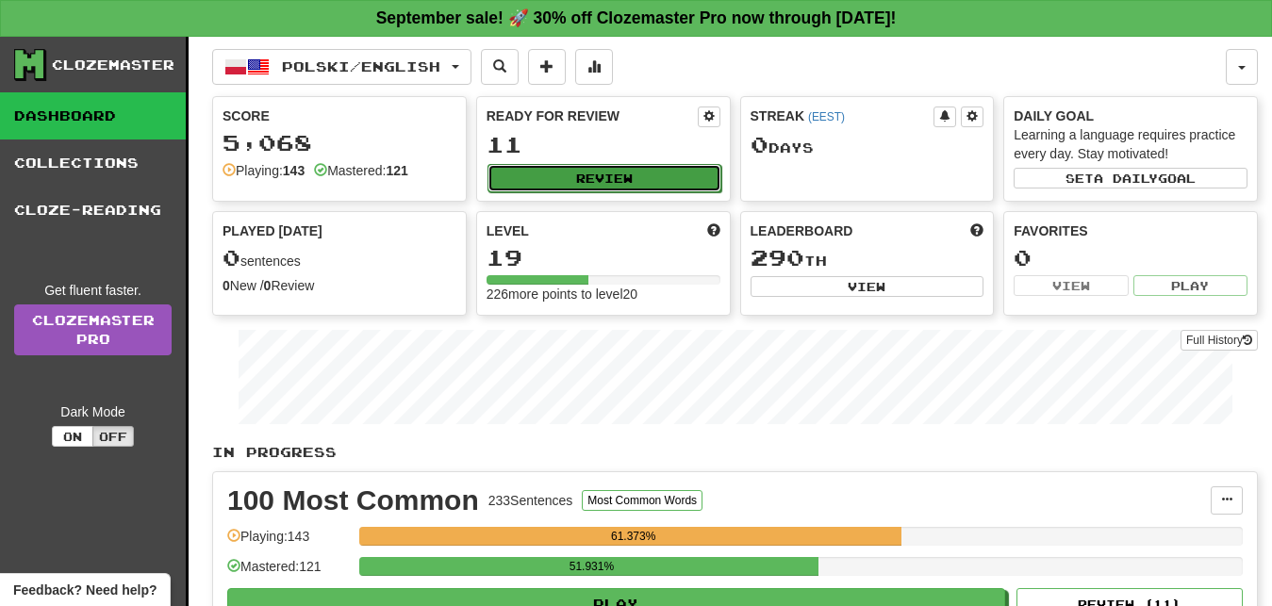
click at [682, 167] on button "Review" at bounding box center [604, 178] width 234 height 28
select select "**"
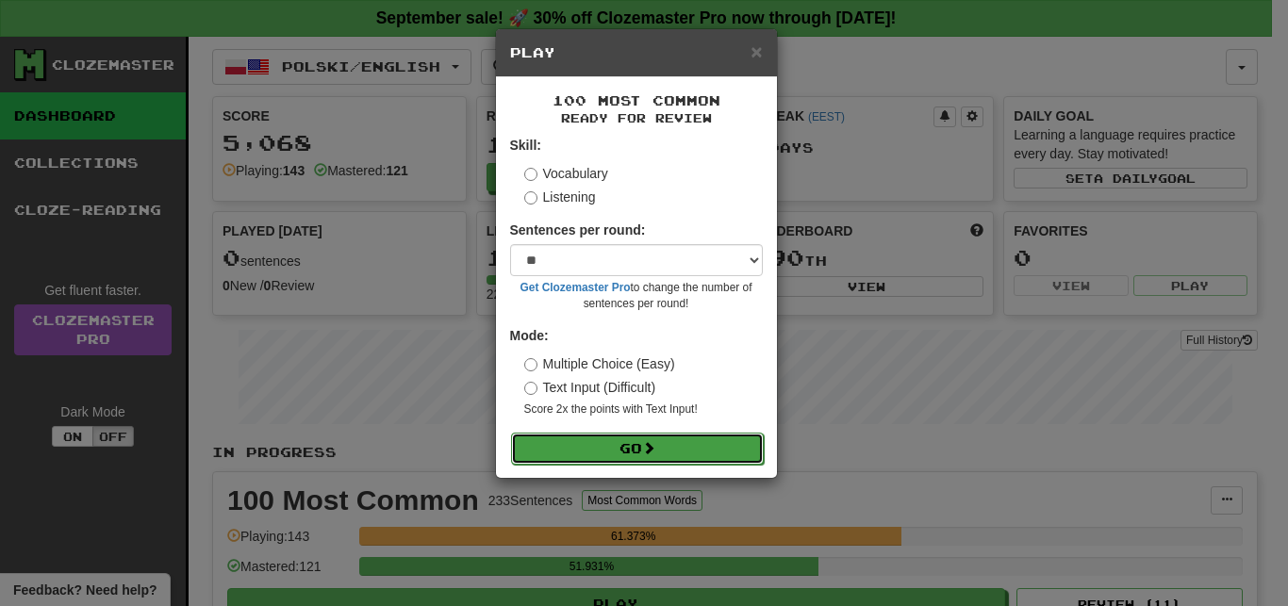
click at [697, 442] on button "Go" at bounding box center [637, 449] width 253 height 32
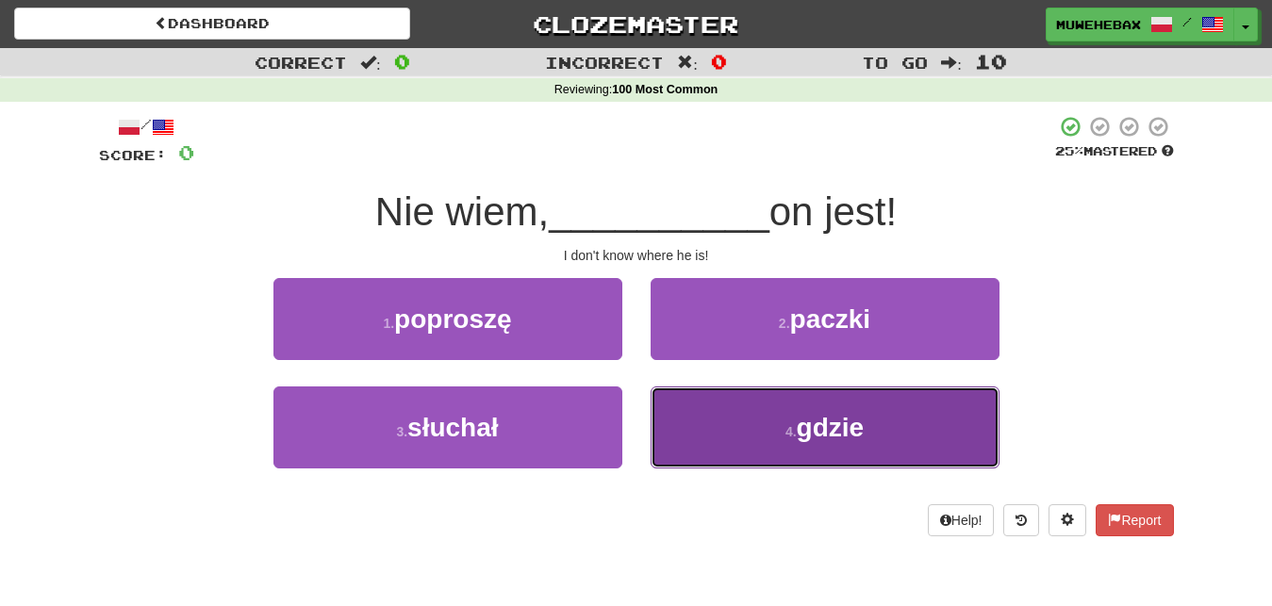
click at [700, 426] on button "4 . gdzie" at bounding box center [825, 428] width 349 height 82
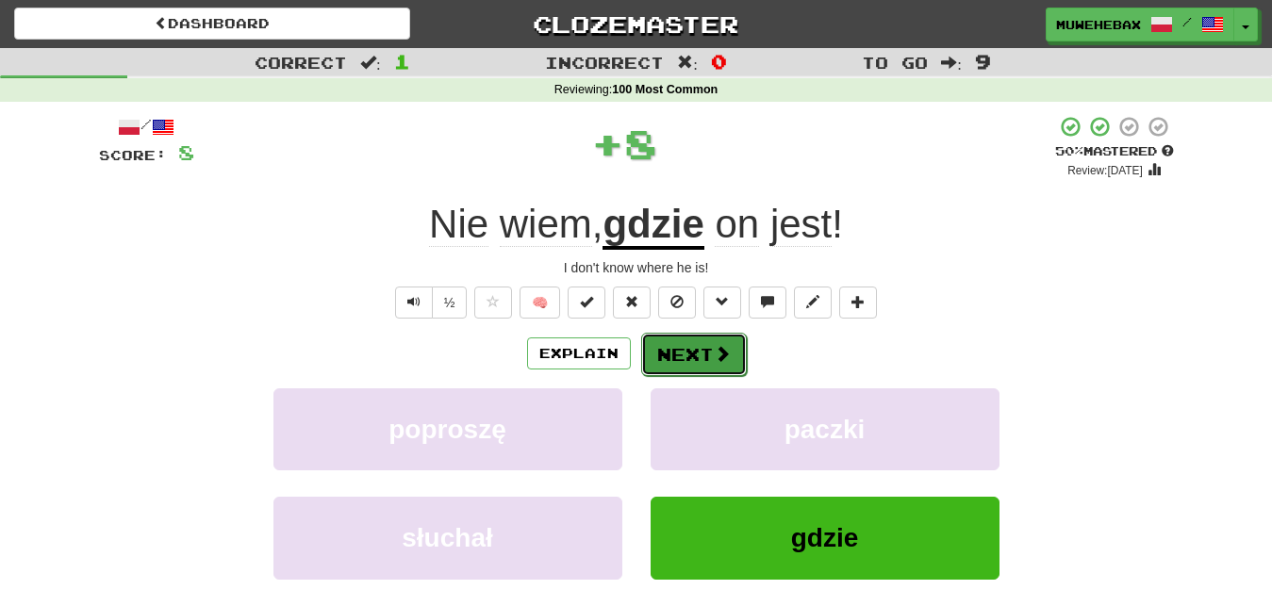
click at [688, 337] on button "Next" at bounding box center [694, 354] width 106 height 43
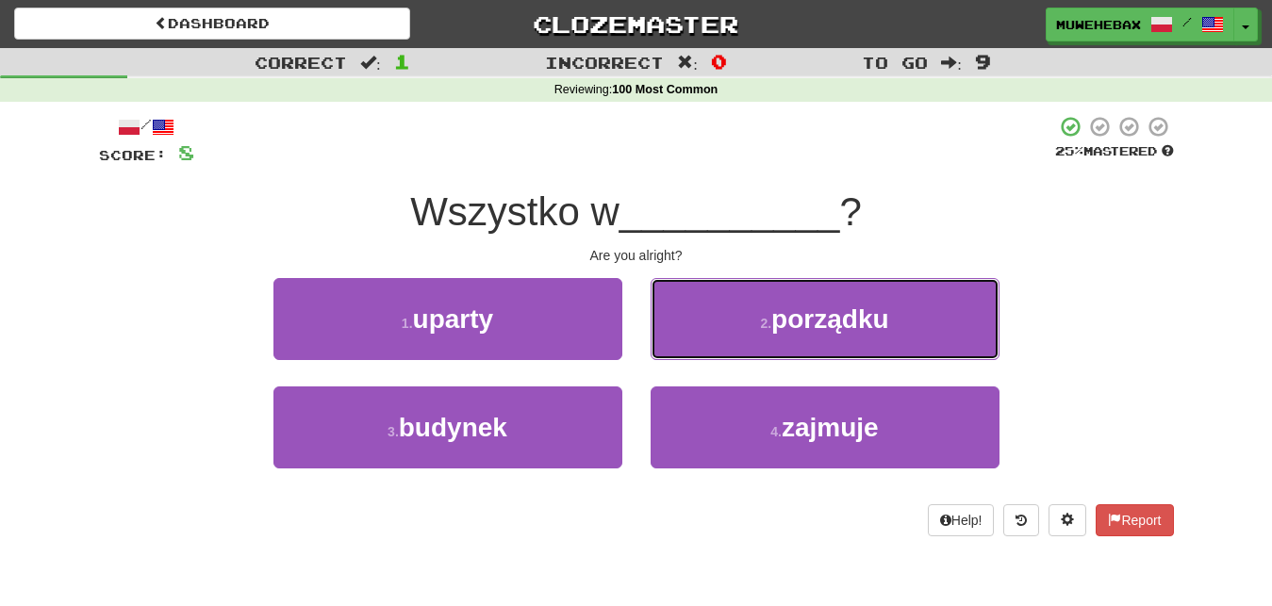
click at [688, 337] on button "2 . porządku" at bounding box center [825, 319] width 349 height 82
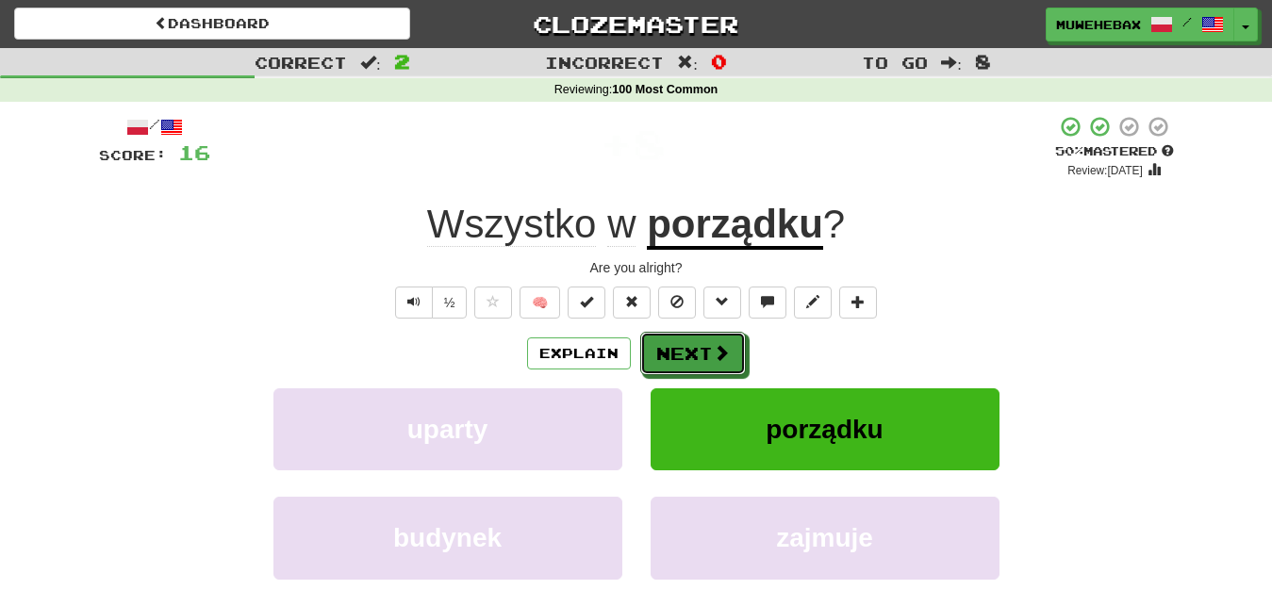
click at [688, 337] on button "Next" at bounding box center [693, 353] width 106 height 43
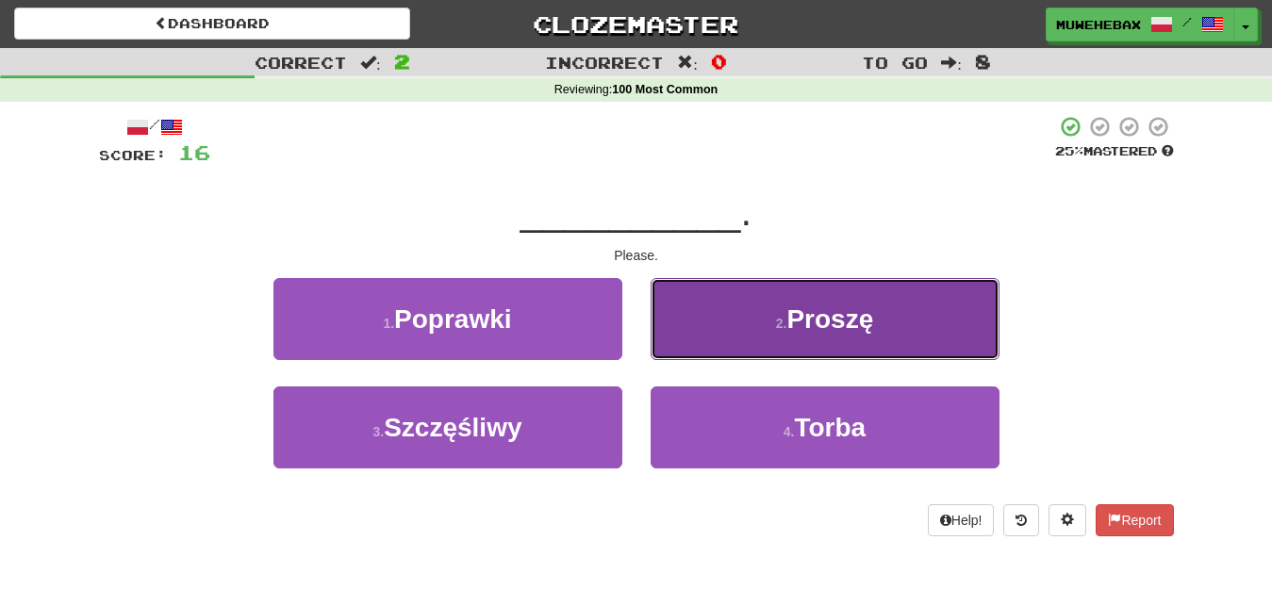
click at [700, 331] on button "2 . Proszę" at bounding box center [825, 319] width 349 height 82
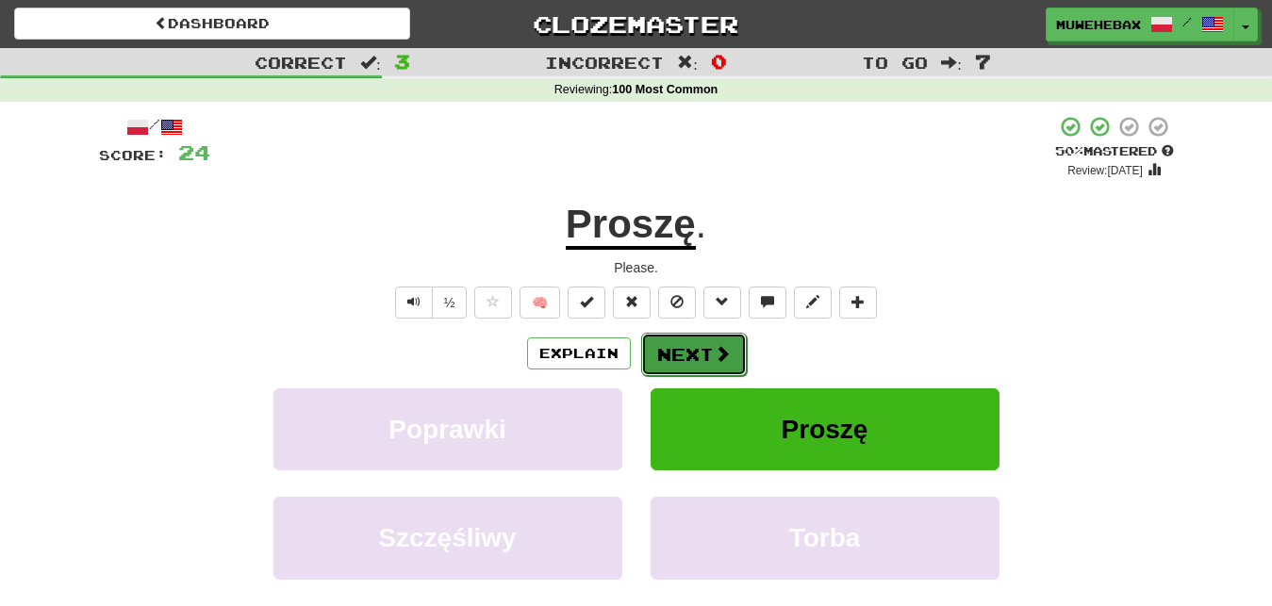
click at [689, 338] on button "Next" at bounding box center [694, 354] width 106 height 43
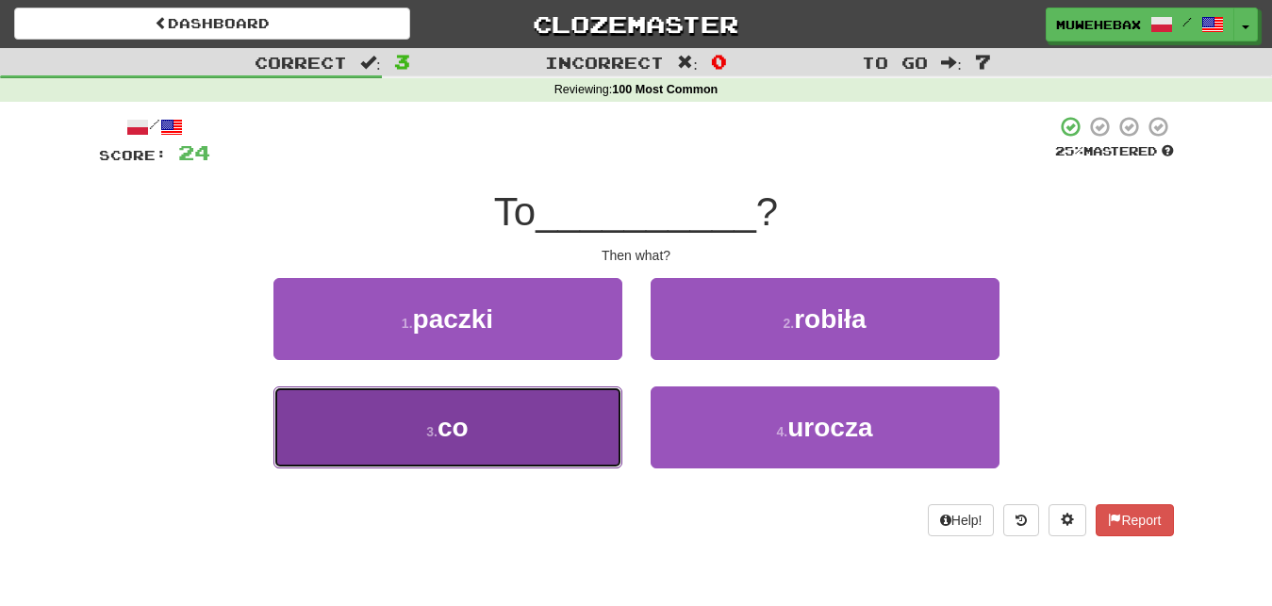
click at [584, 415] on button "3 . co" at bounding box center [447, 428] width 349 height 82
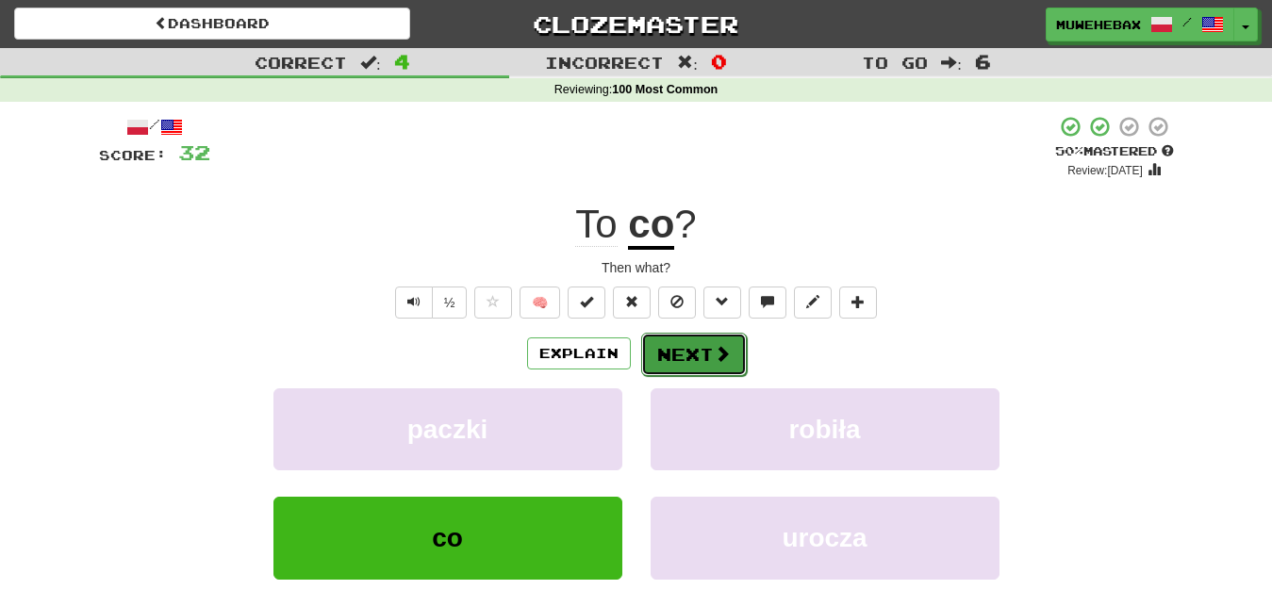
click at [688, 338] on button "Next" at bounding box center [694, 354] width 106 height 43
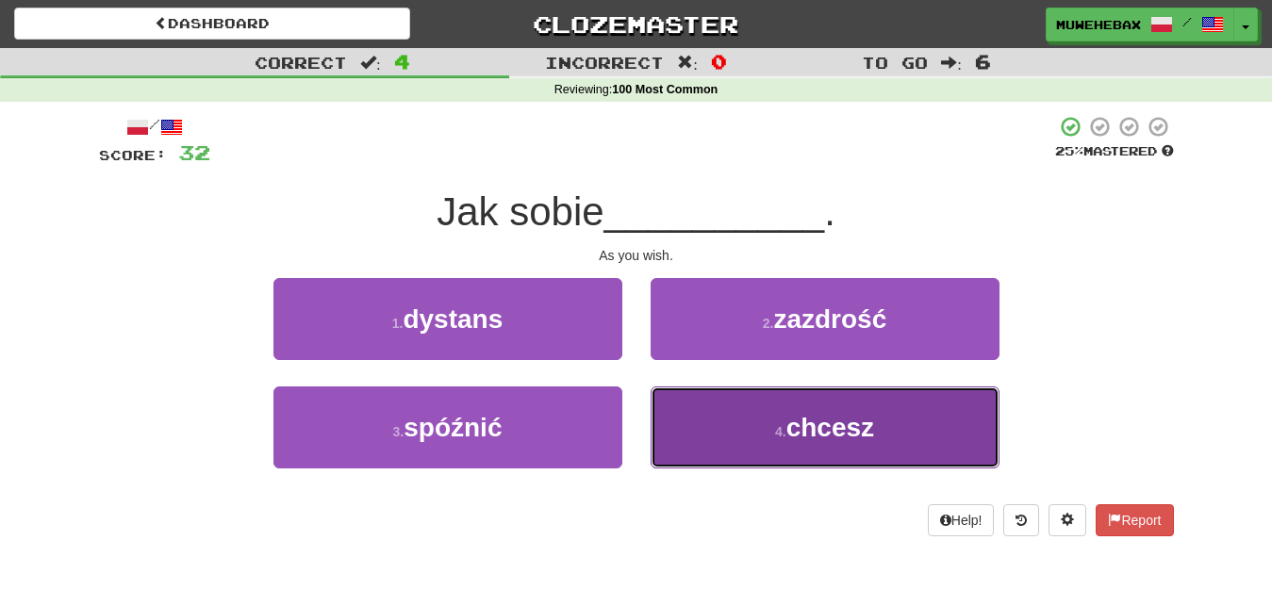
click at [725, 433] on button "4 . chcesz" at bounding box center [825, 428] width 349 height 82
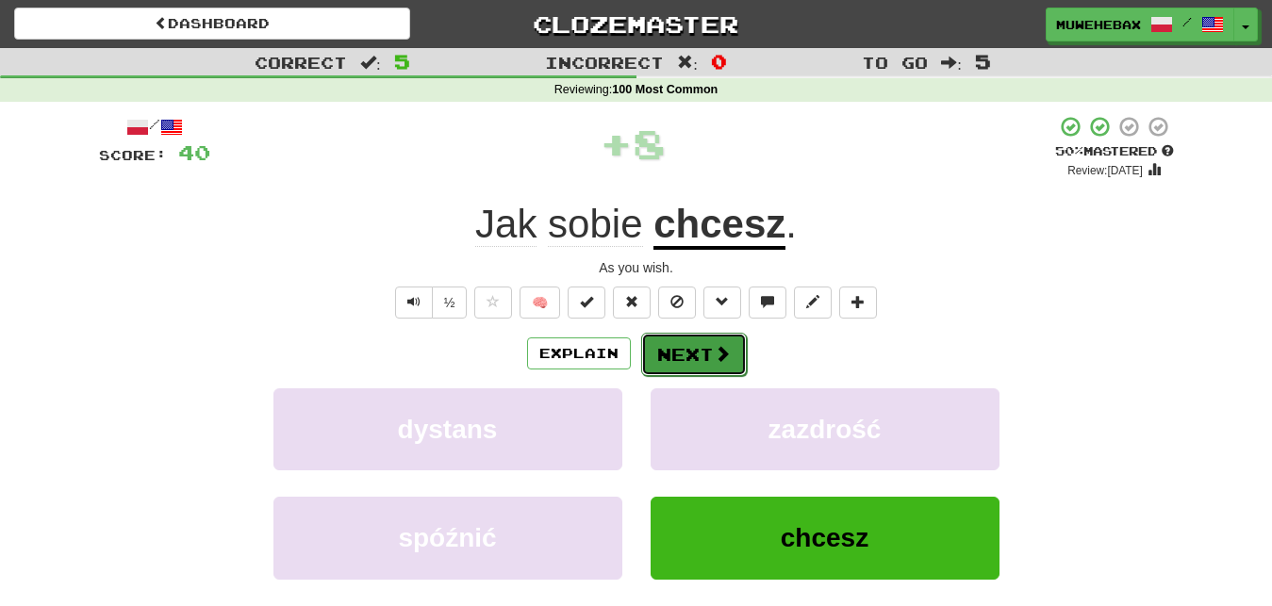
click at [688, 338] on button "Next" at bounding box center [694, 354] width 106 height 43
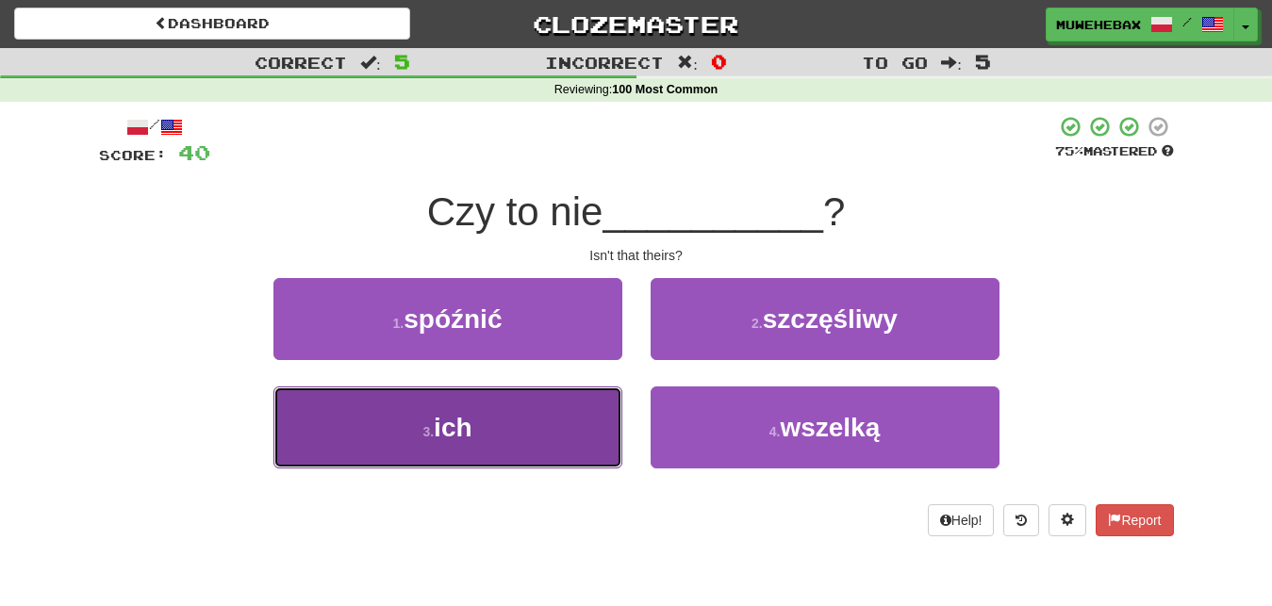
click at [573, 423] on button "3 . ich" at bounding box center [447, 428] width 349 height 82
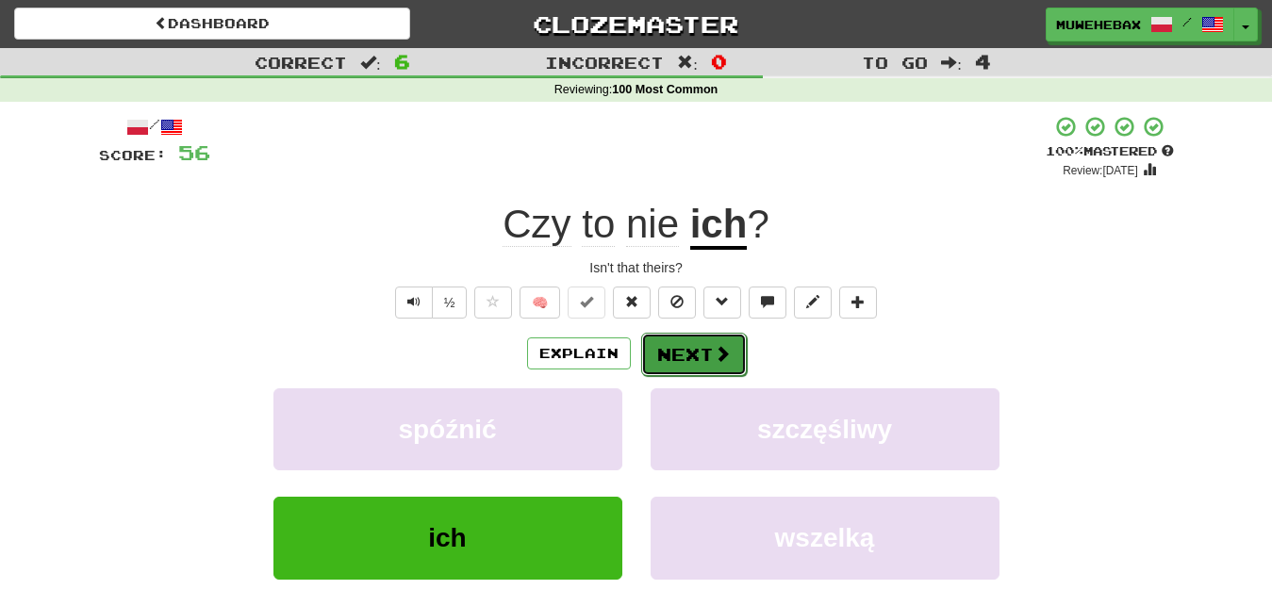
click at [686, 338] on button "Next" at bounding box center [694, 354] width 106 height 43
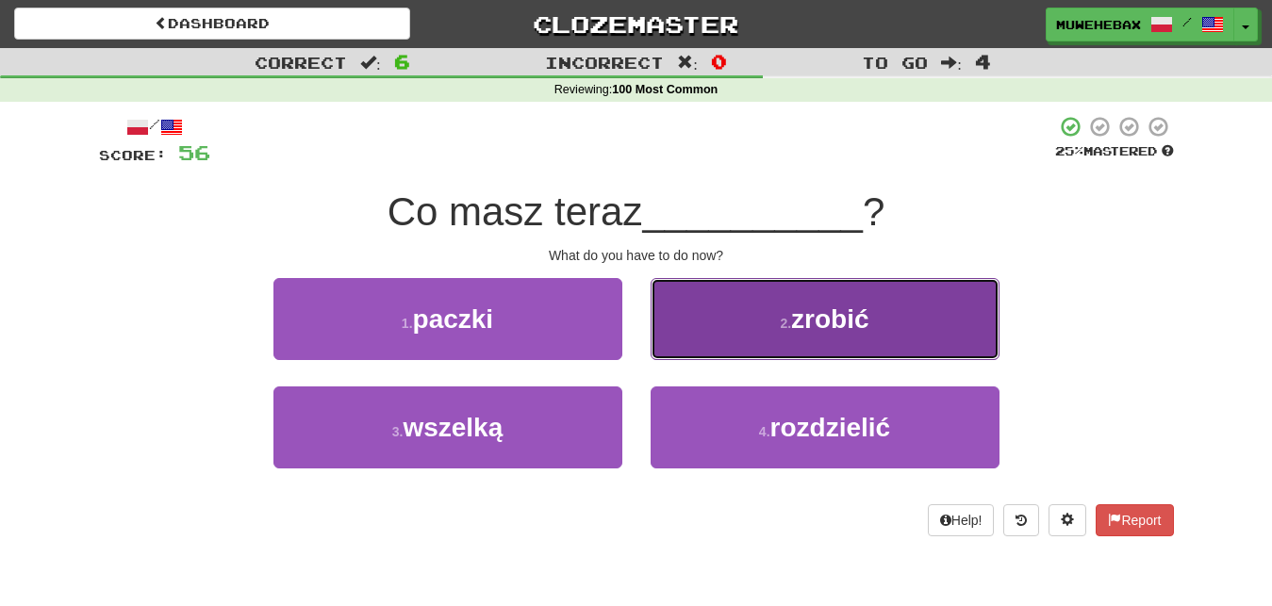
click at [699, 334] on button "2 . zrobić" at bounding box center [825, 319] width 349 height 82
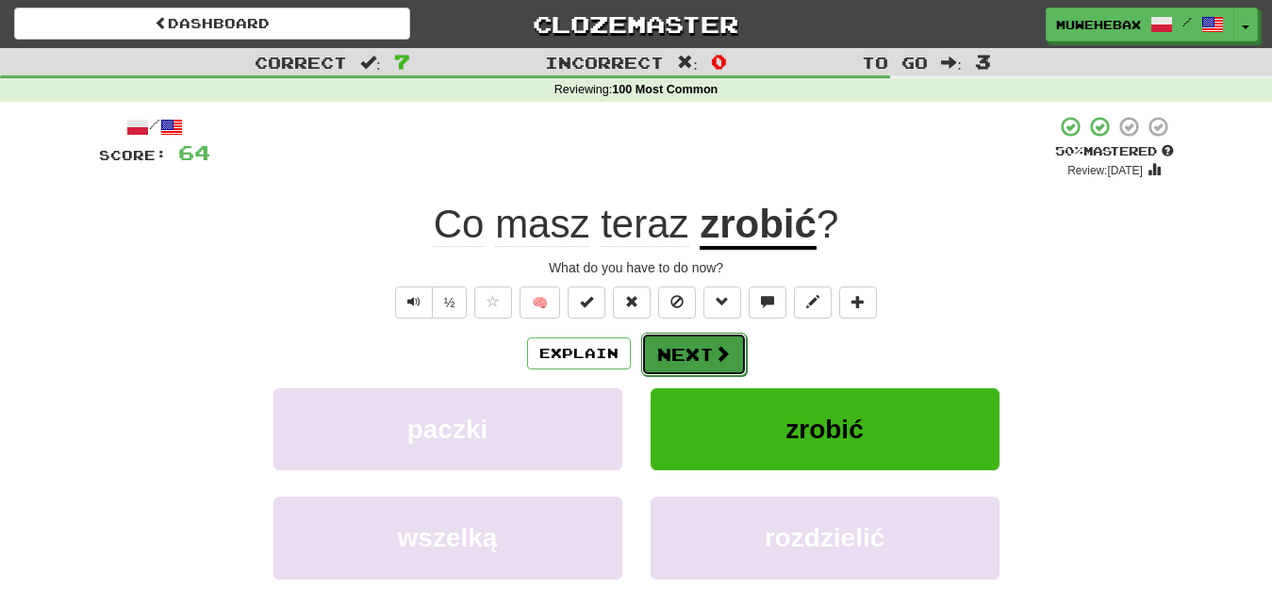
click at [688, 338] on button "Next" at bounding box center [694, 354] width 106 height 43
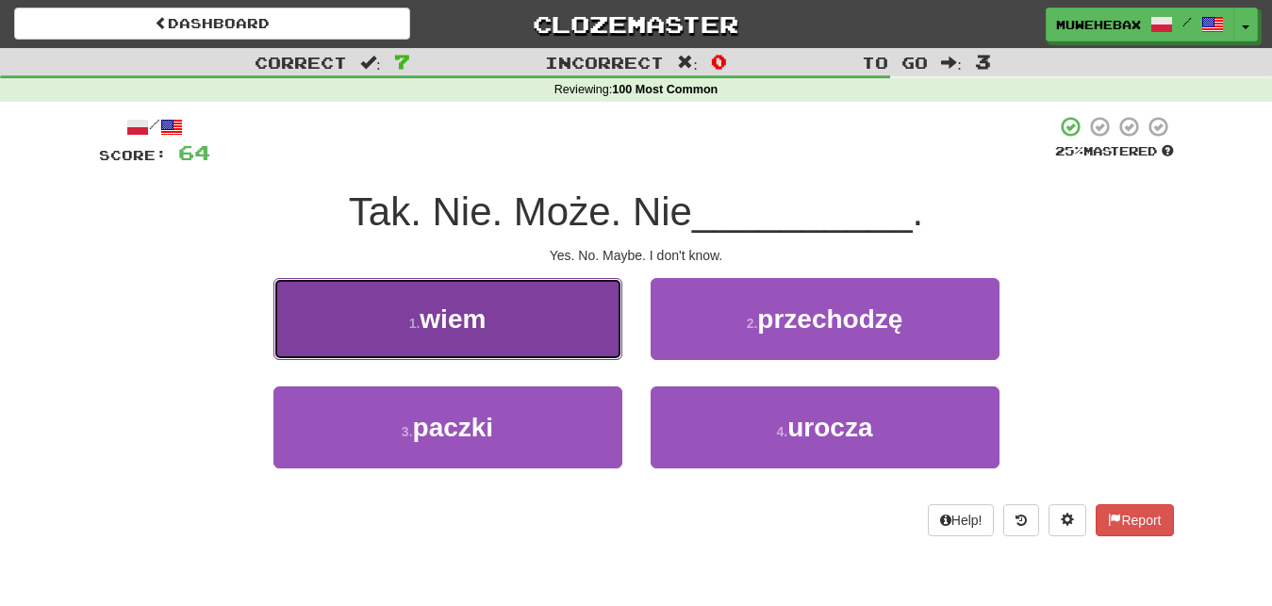
click at [587, 321] on button "1 . wiem" at bounding box center [447, 319] width 349 height 82
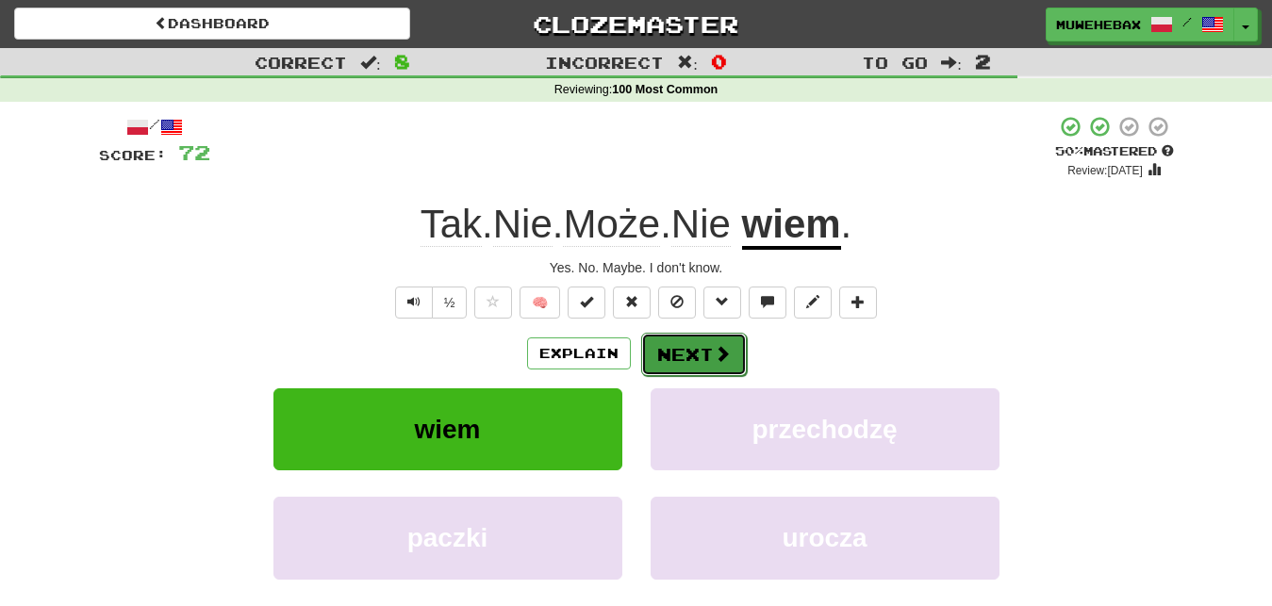
click at [684, 338] on button "Next" at bounding box center [694, 354] width 106 height 43
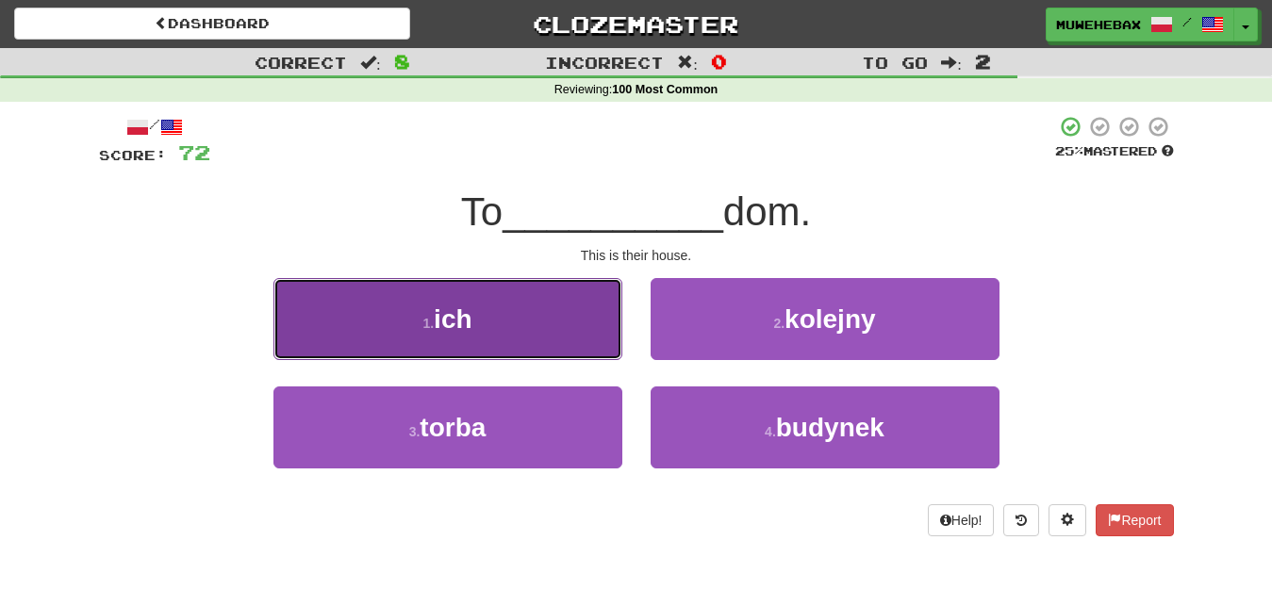
click at [583, 321] on button "1 . ich" at bounding box center [447, 319] width 349 height 82
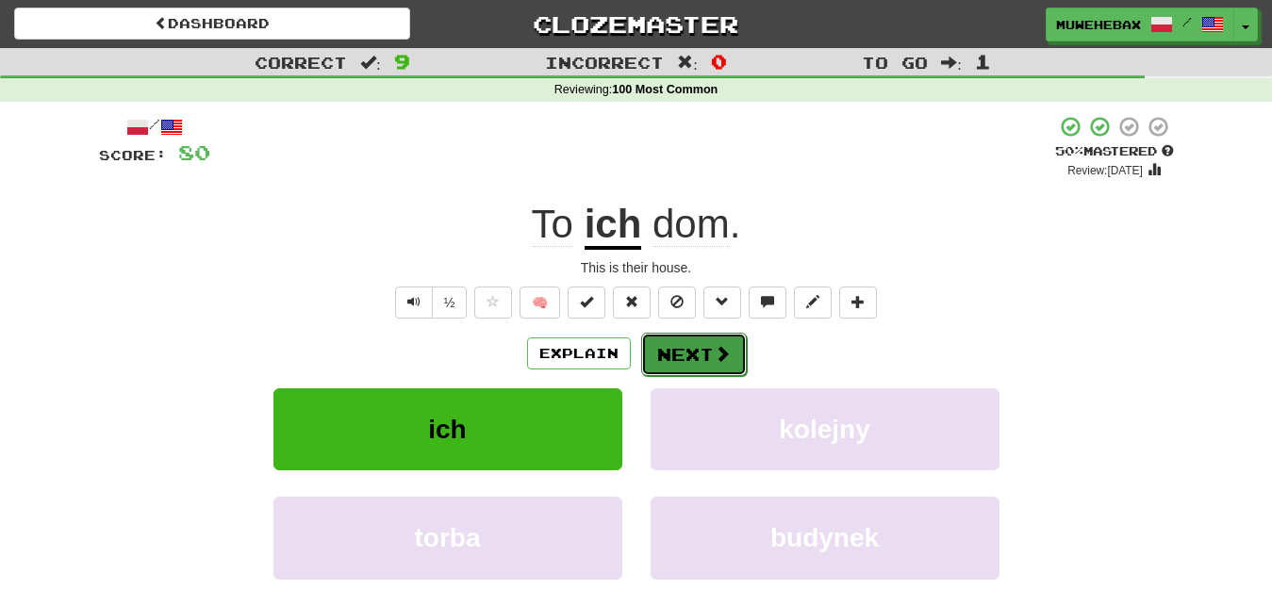
click at [688, 339] on button "Next" at bounding box center [694, 354] width 106 height 43
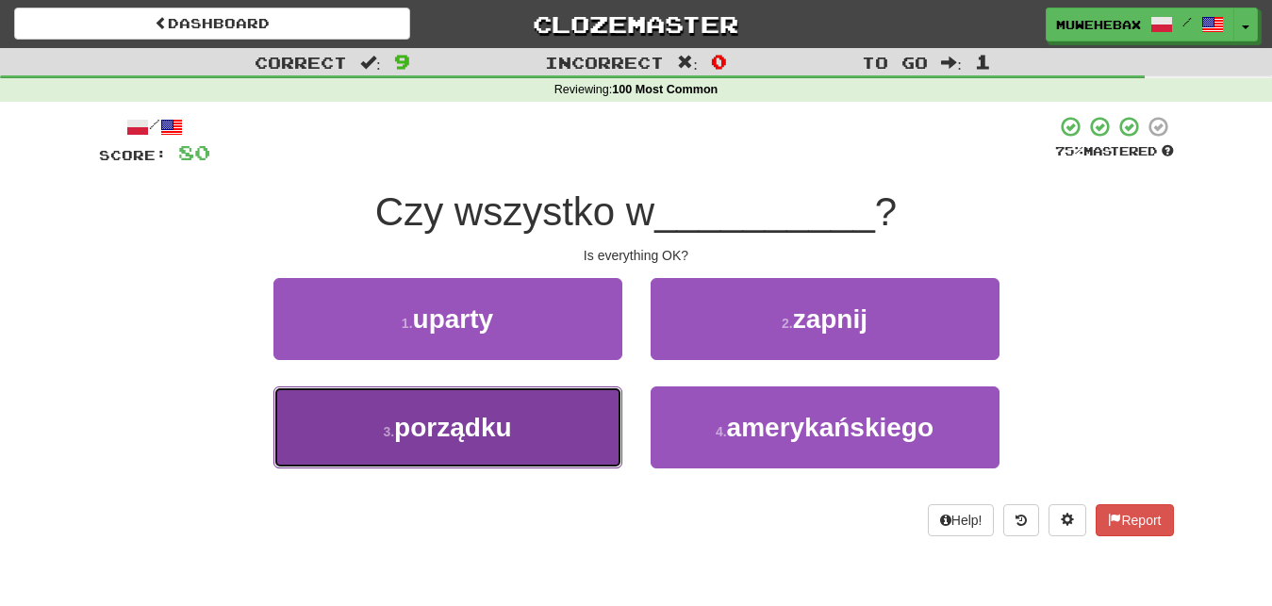
click at [593, 427] on button "3 . porządku" at bounding box center [447, 428] width 349 height 82
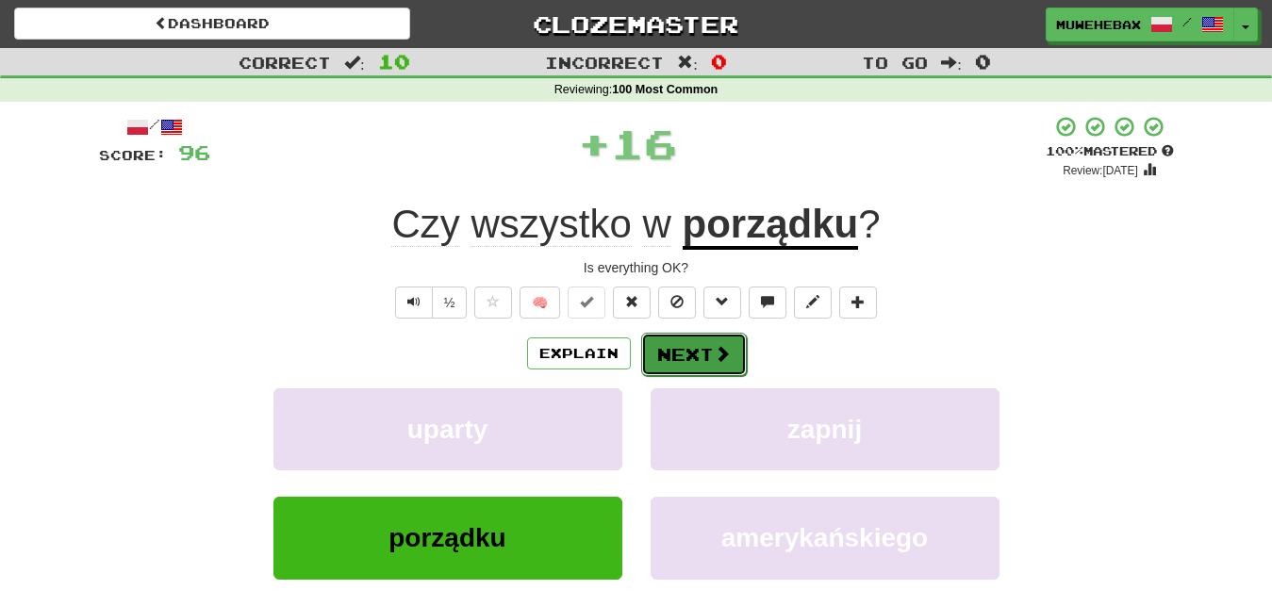
click at [685, 338] on button "Next" at bounding box center [694, 354] width 106 height 43
